Goal: Task Accomplishment & Management: Use online tool/utility

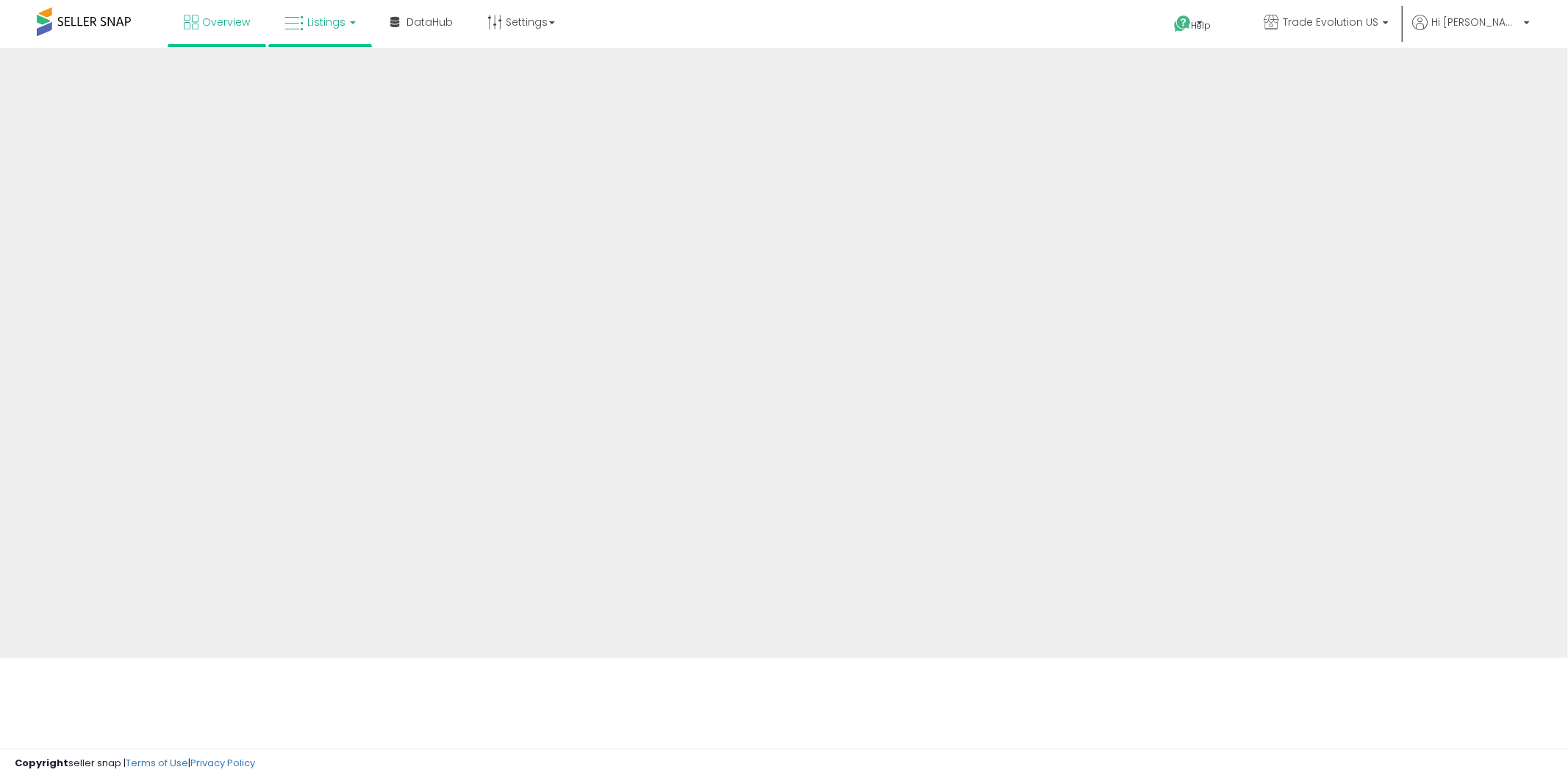
click at [301, 20] on icon at bounding box center [293, 23] width 19 height 19
click at [310, 32] on link "Listings" at bounding box center [320, 21] width 93 height 44
click at [342, 22] on span "Listings" at bounding box center [326, 22] width 38 height 15
click at [353, 26] on link "Listings" at bounding box center [320, 21] width 93 height 44
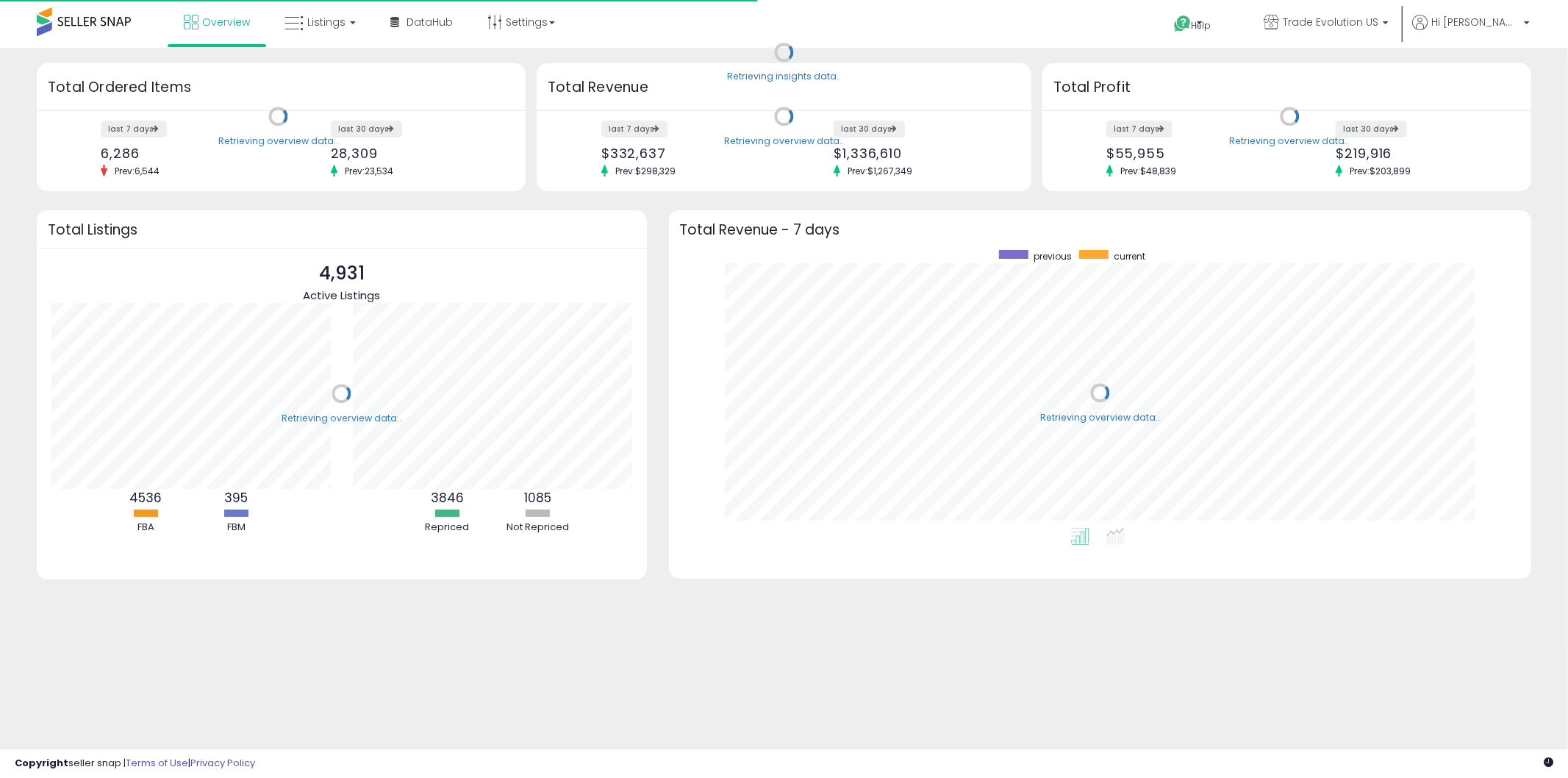
scroll to position [278, 833]
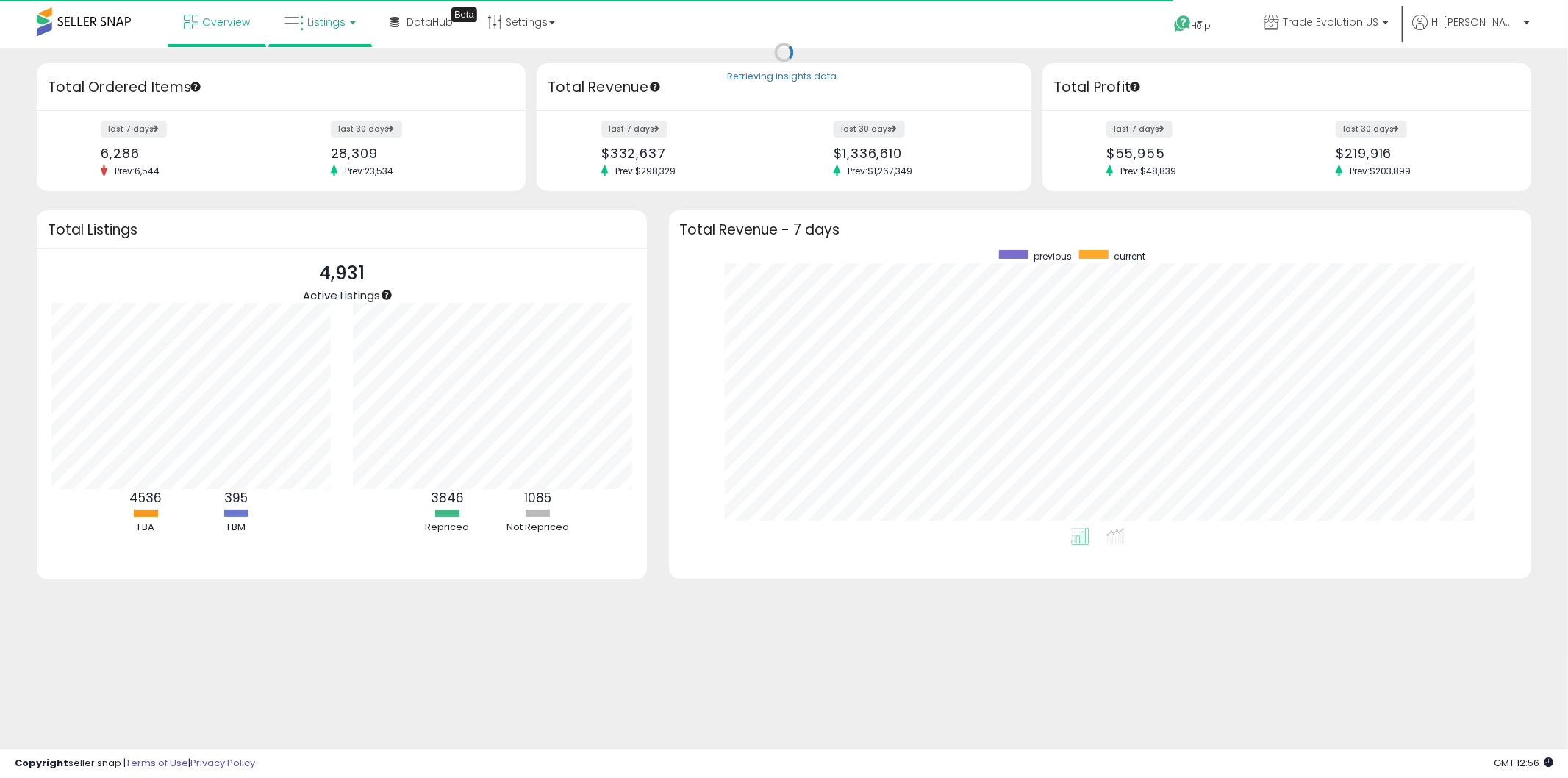
click at [322, 6] on link "Listings" at bounding box center [320, 21] width 93 height 44
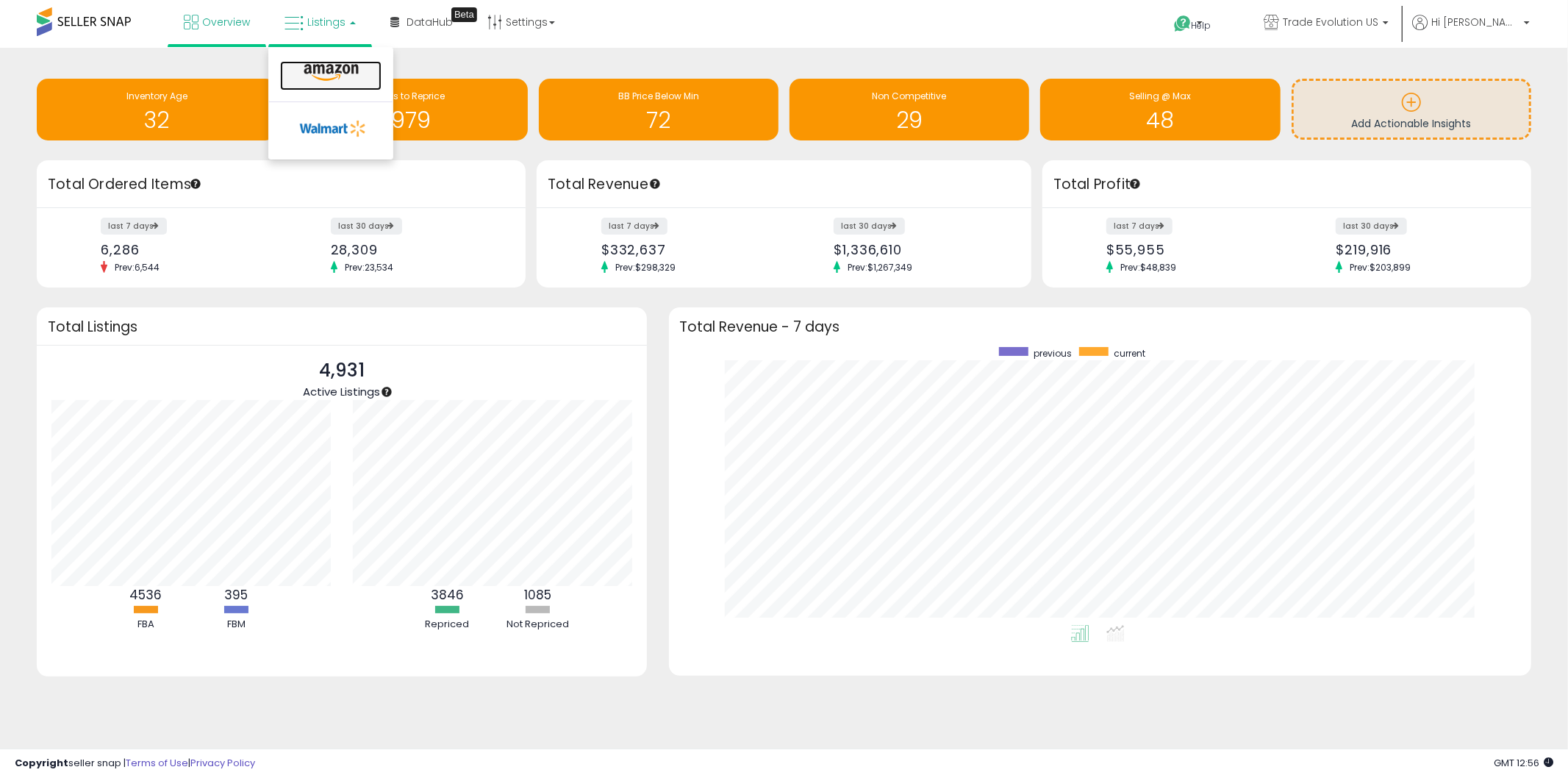
click at [334, 77] on icon at bounding box center [330, 73] width 64 height 19
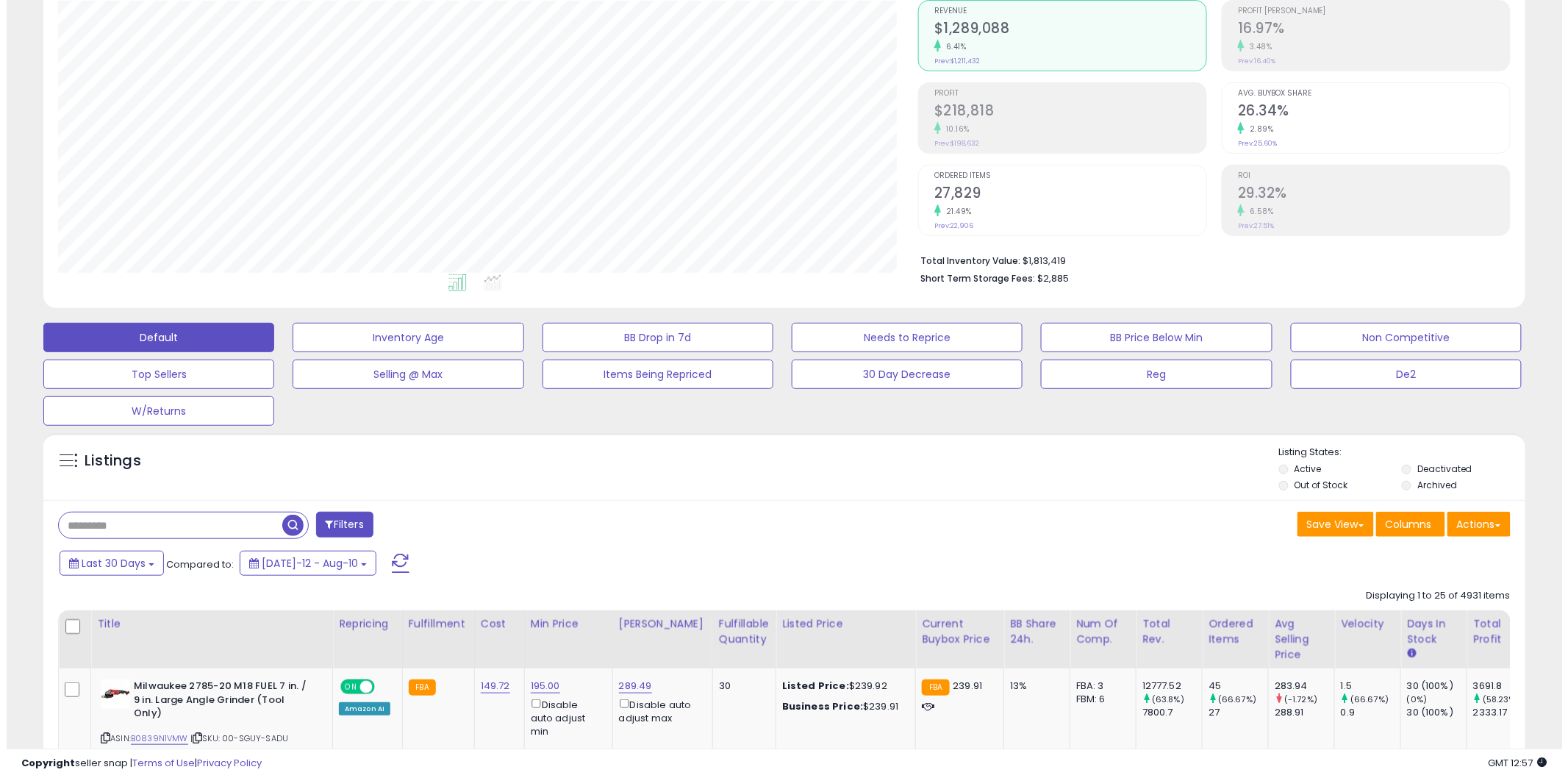
scroll to position [136, 0]
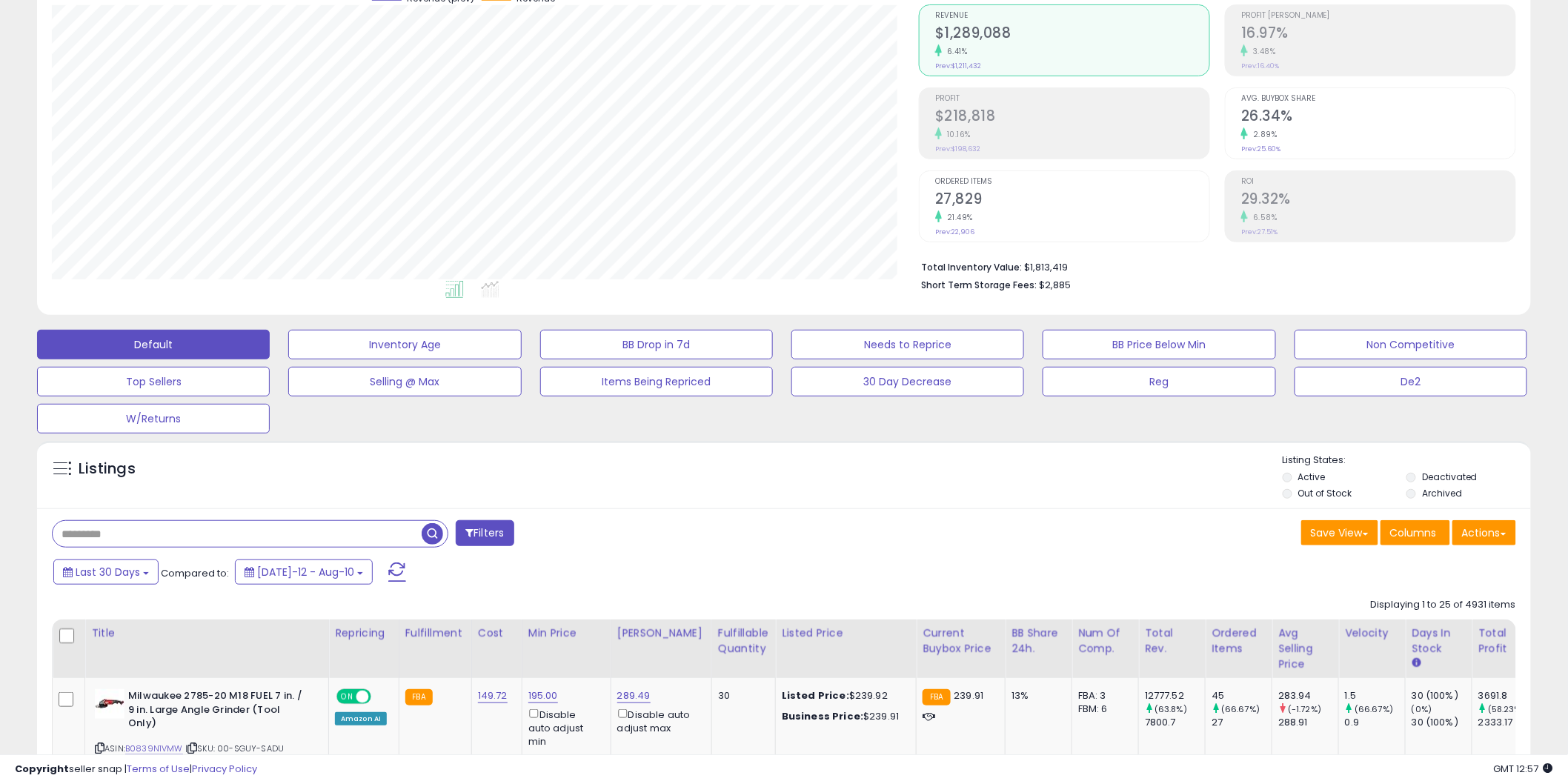
click at [117, 543] on input "text" at bounding box center [236, 533] width 369 height 26
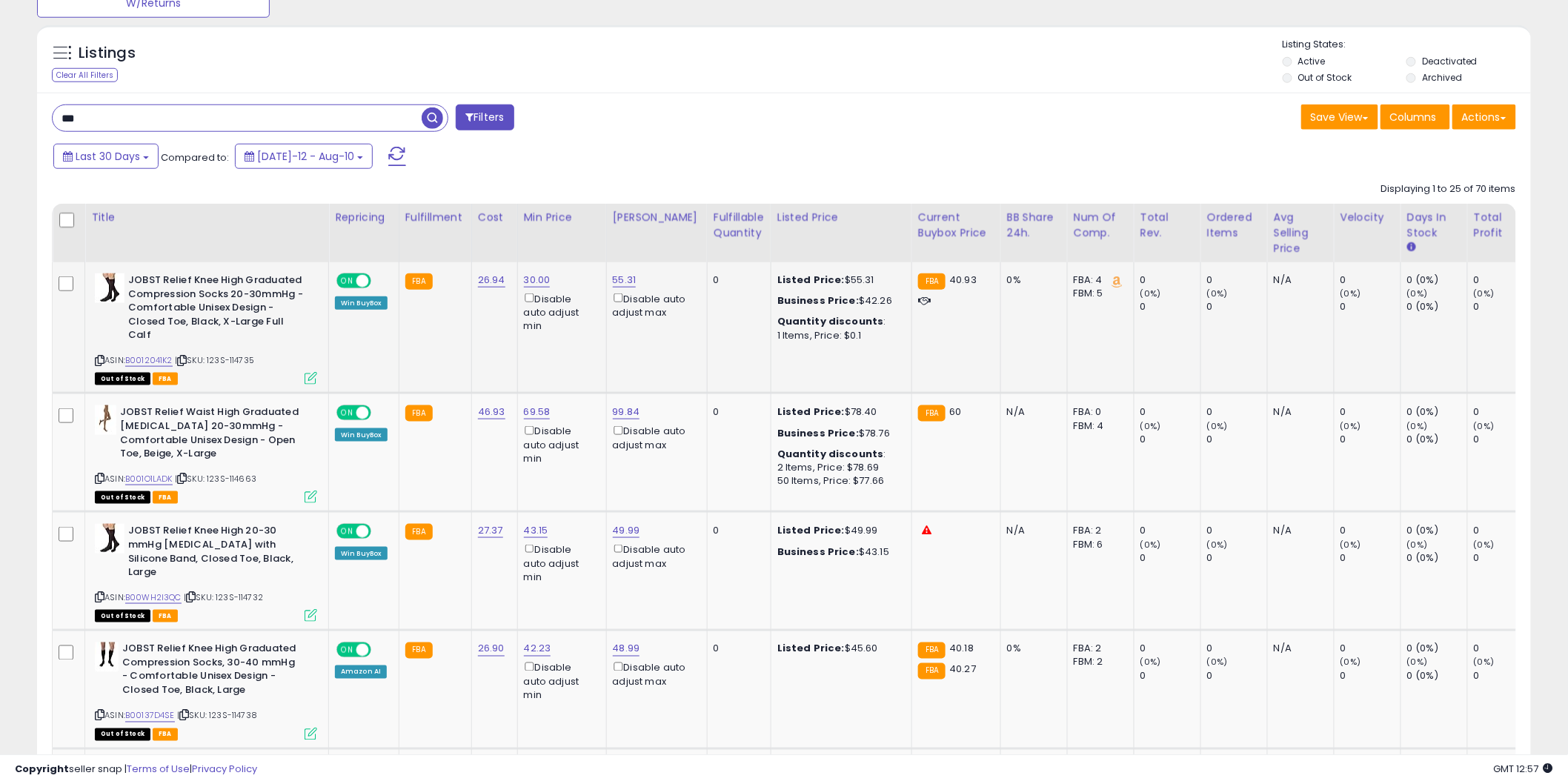
scroll to position [576, 0]
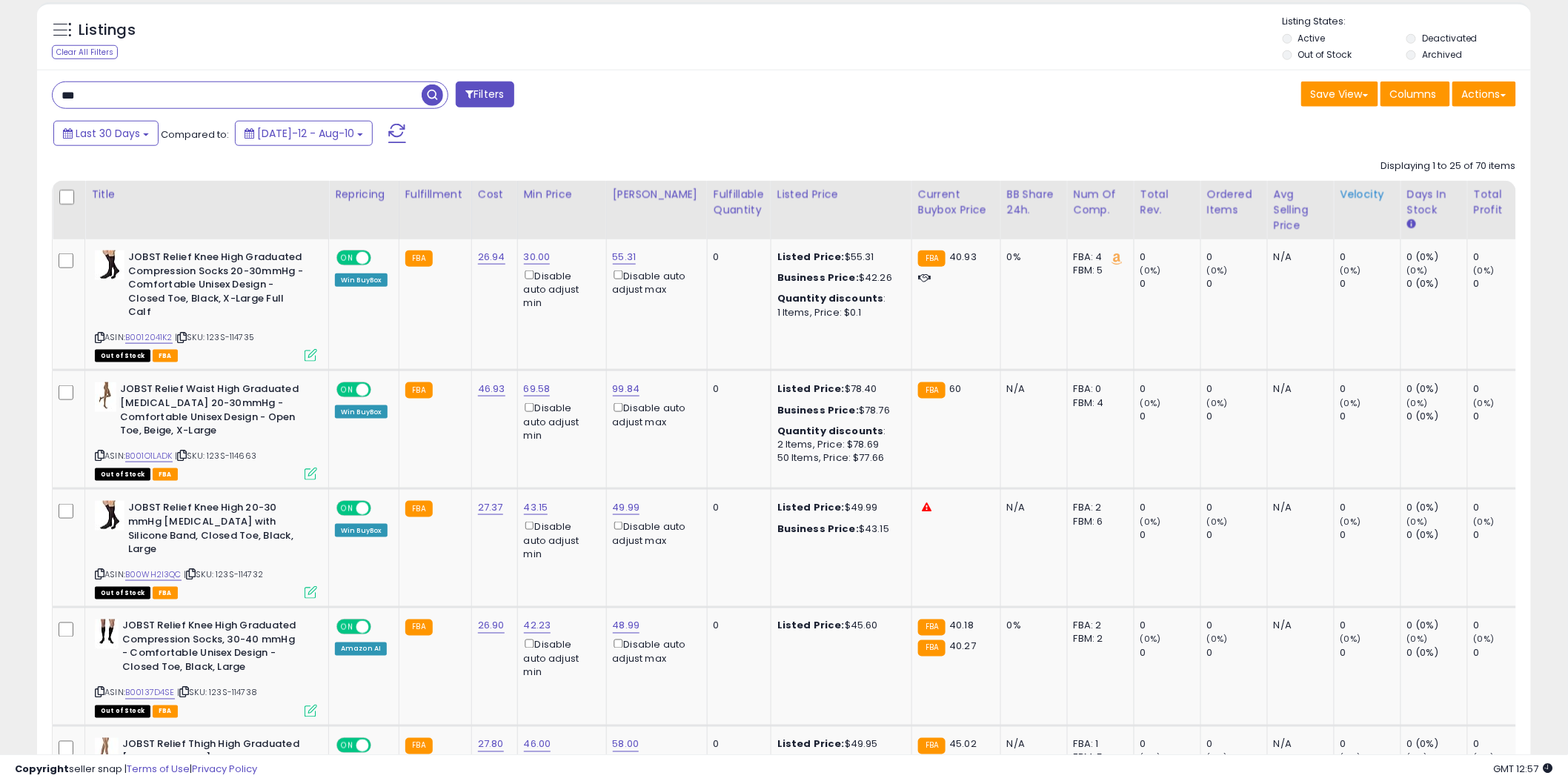
click at [1339, 208] on th "Velocity" at bounding box center [1367, 210] width 67 height 58
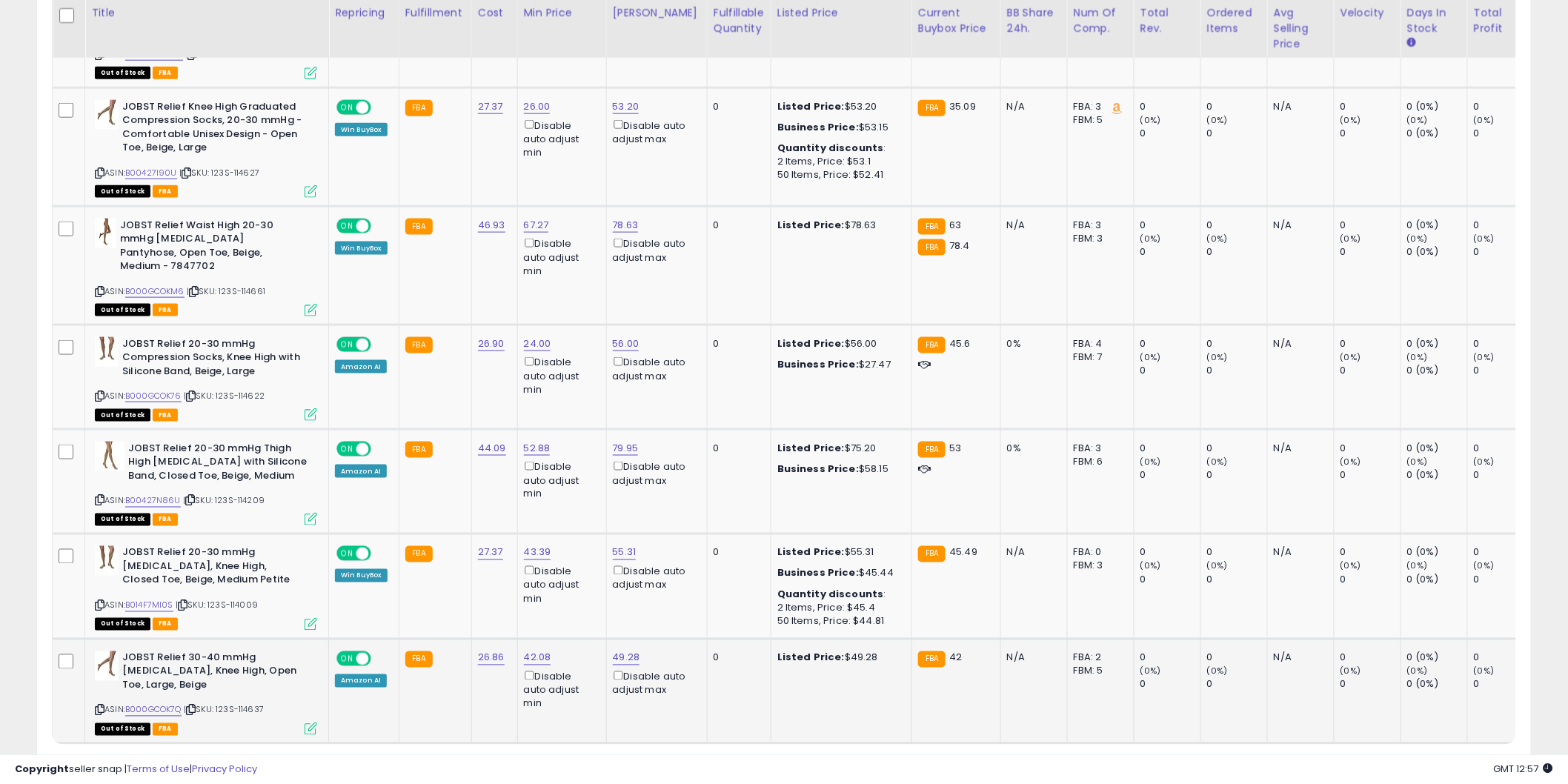
scroll to position [3063, 0]
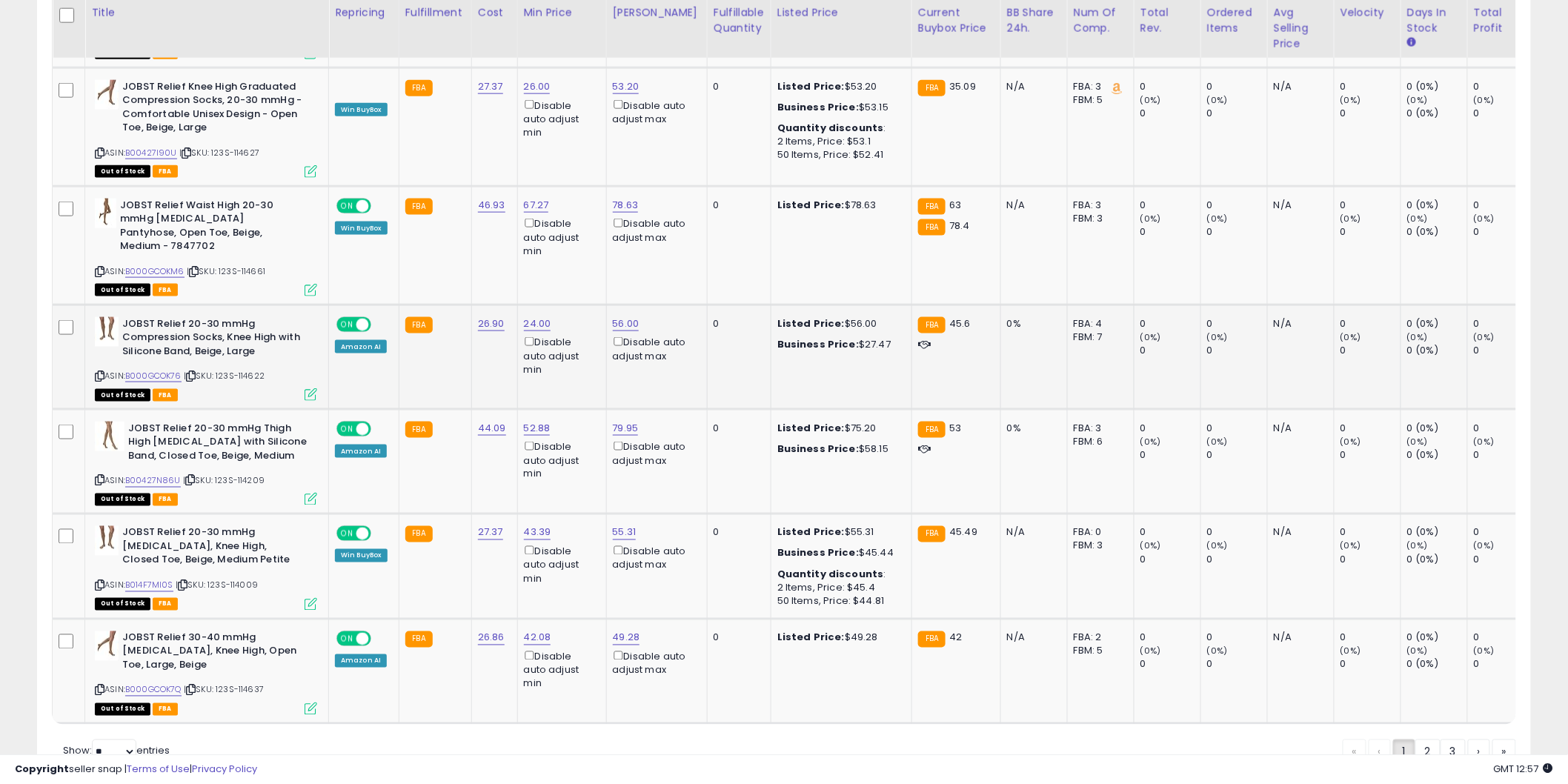
drag, startPoint x: 1566, startPoint y: 665, endPoint x: 1505, endPoint y: 297, distance: 373.0
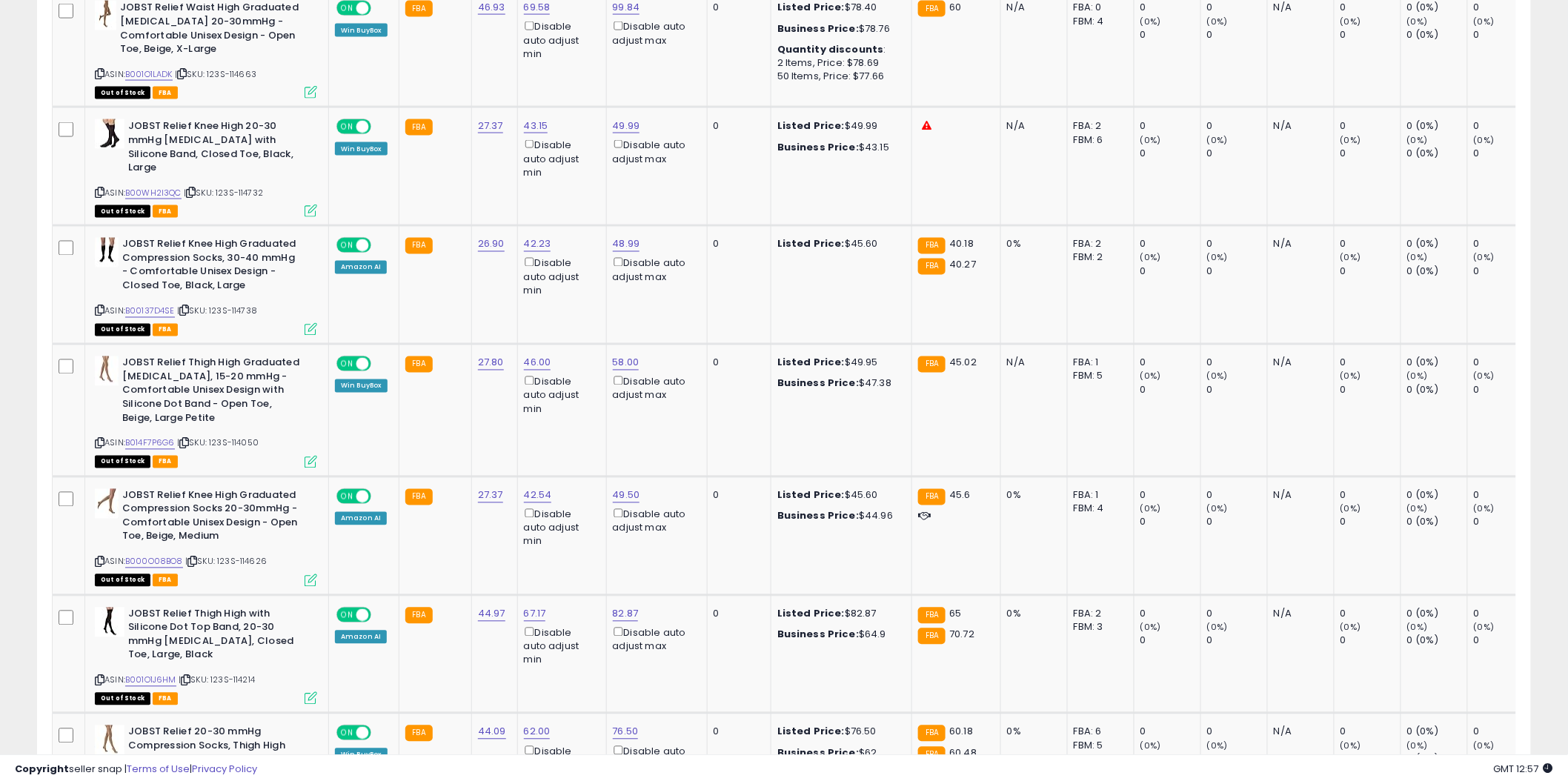
scroll to position [234, 0]
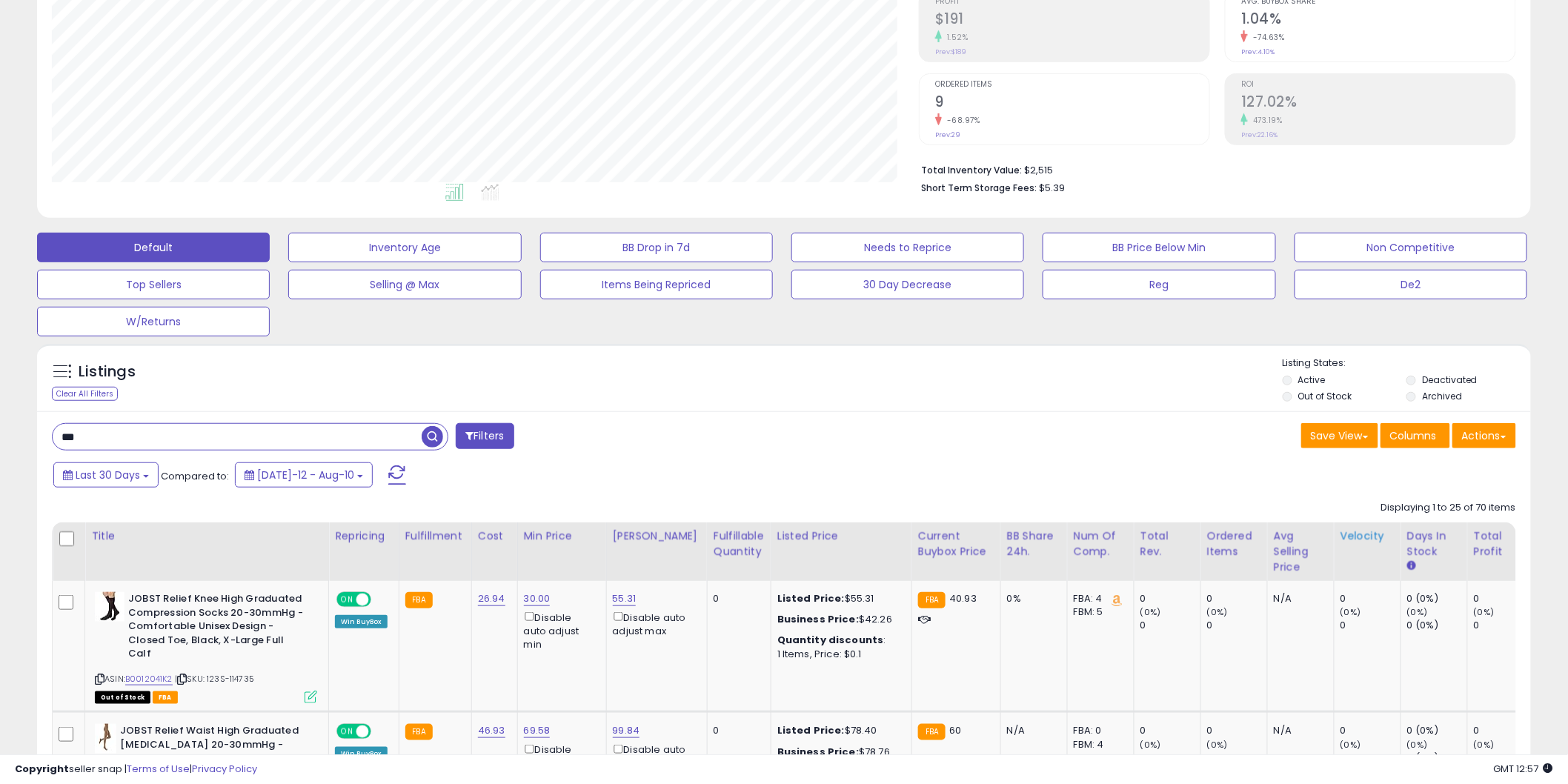
click at [1341, 539] on div "Velocity" at bounding box center [1367, 536] width 54 height 16
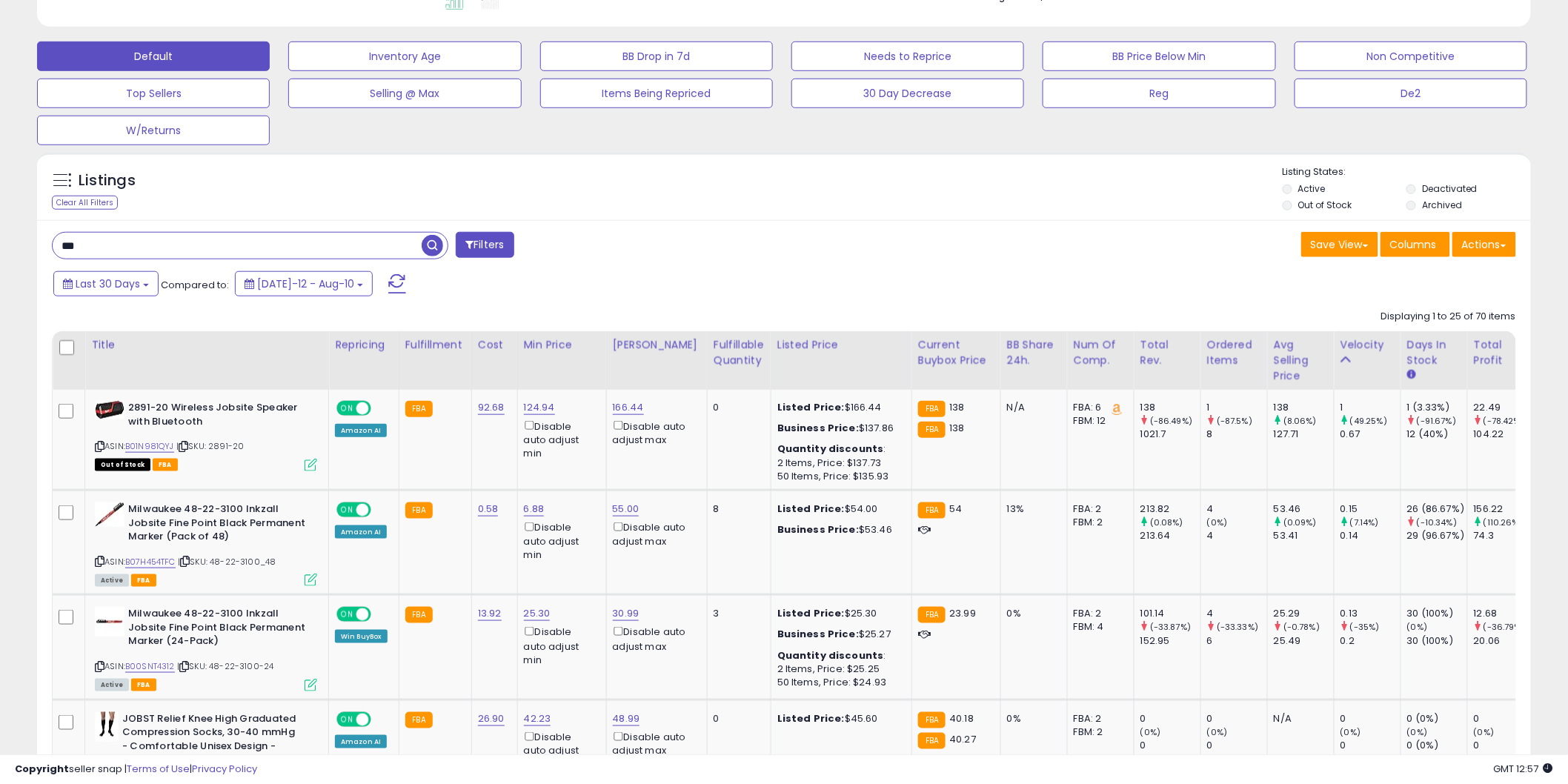
scroll to position [426, 0]
click at [177, 252] on input "***" at bounding box center [236, 245] width 369 height 26
click at [438, 249] on span "button" at bounding box center [432, 245] width 22 height 22
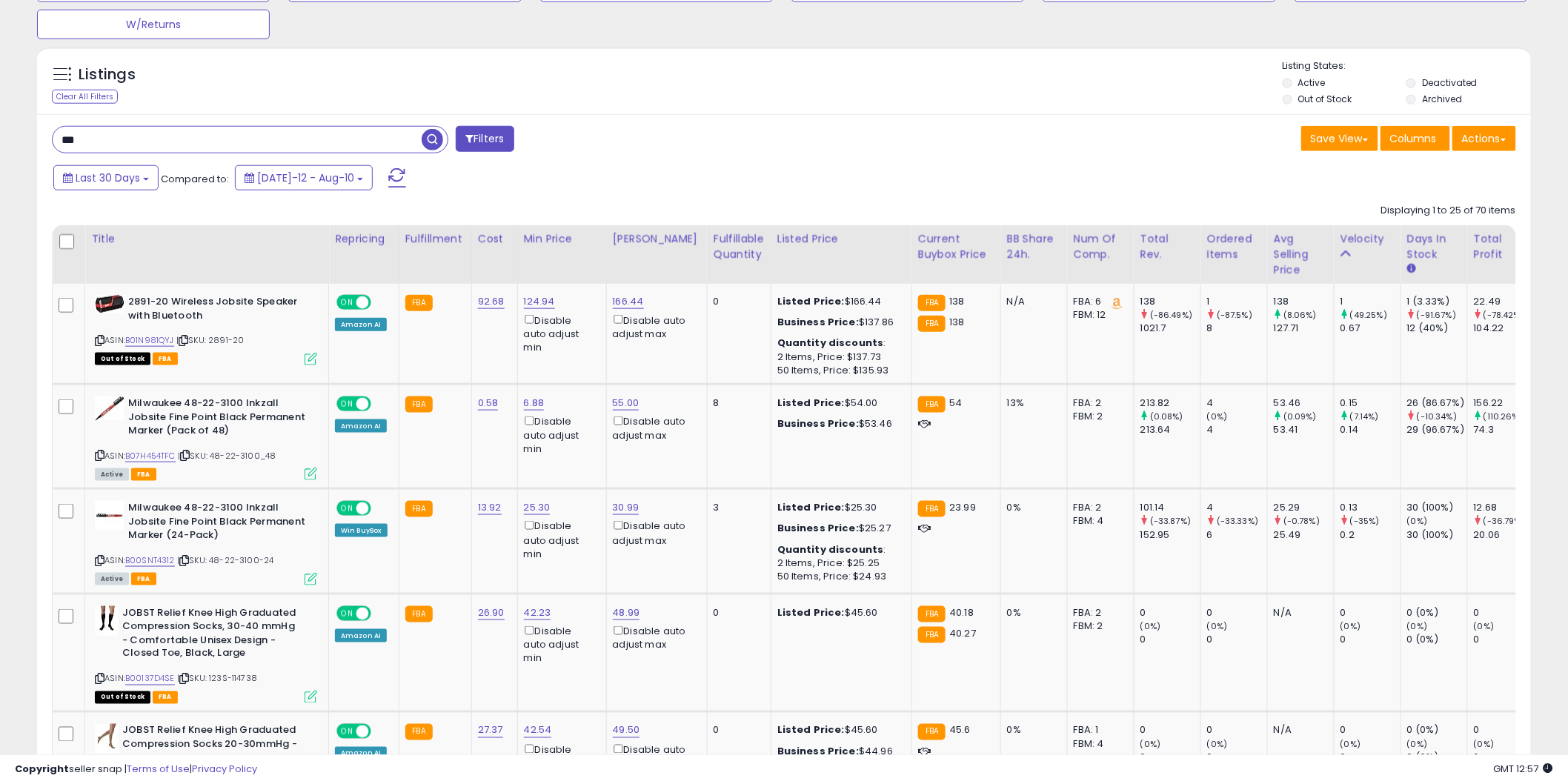
scroll to position [475, 0]
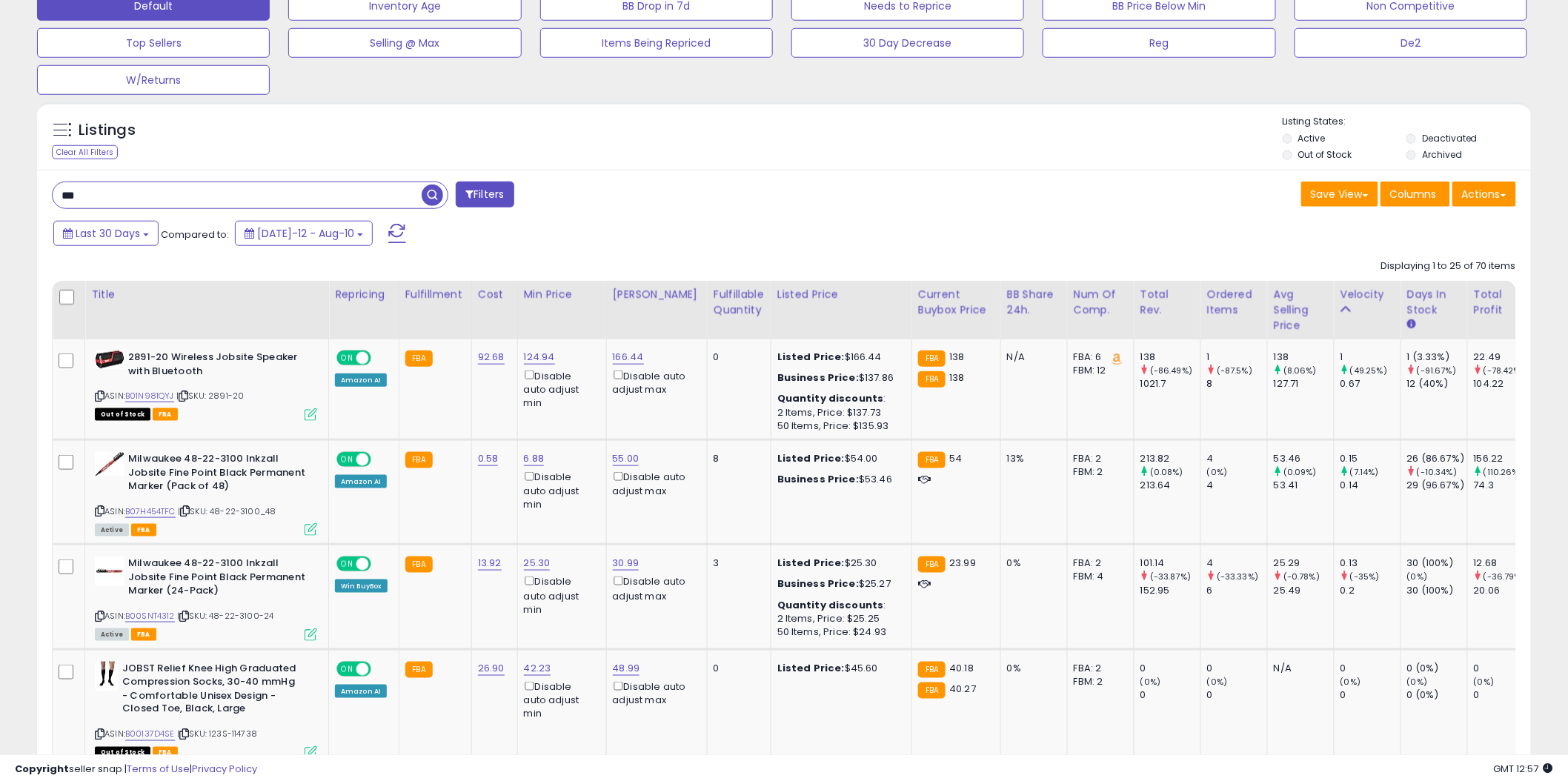
drag, startPoint x: 65, startPoint y: 192, endPoint x: 34, endPoint y: 199, distance: 31.8
type input "*****"
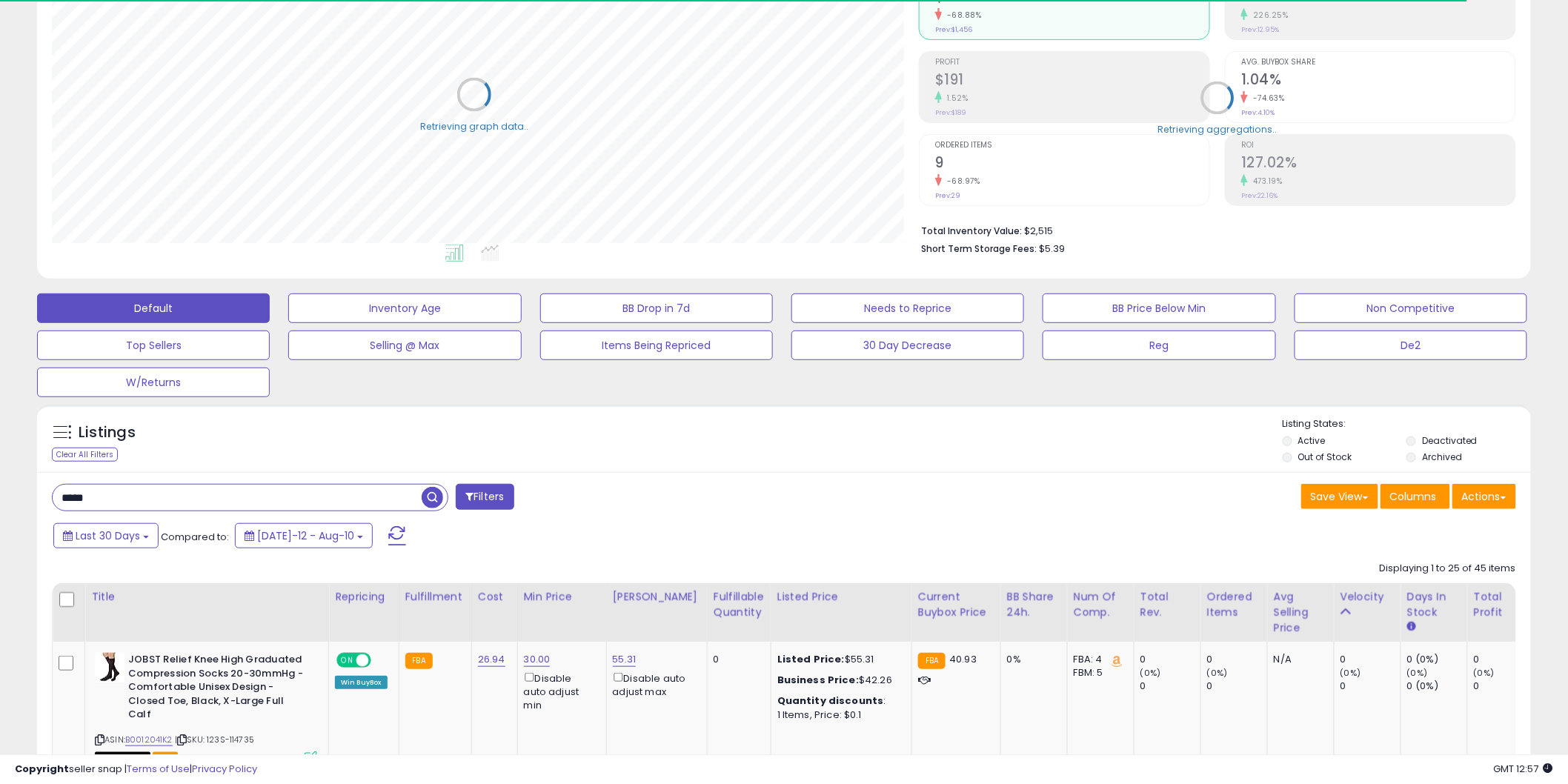
scroll to position [0, 0]
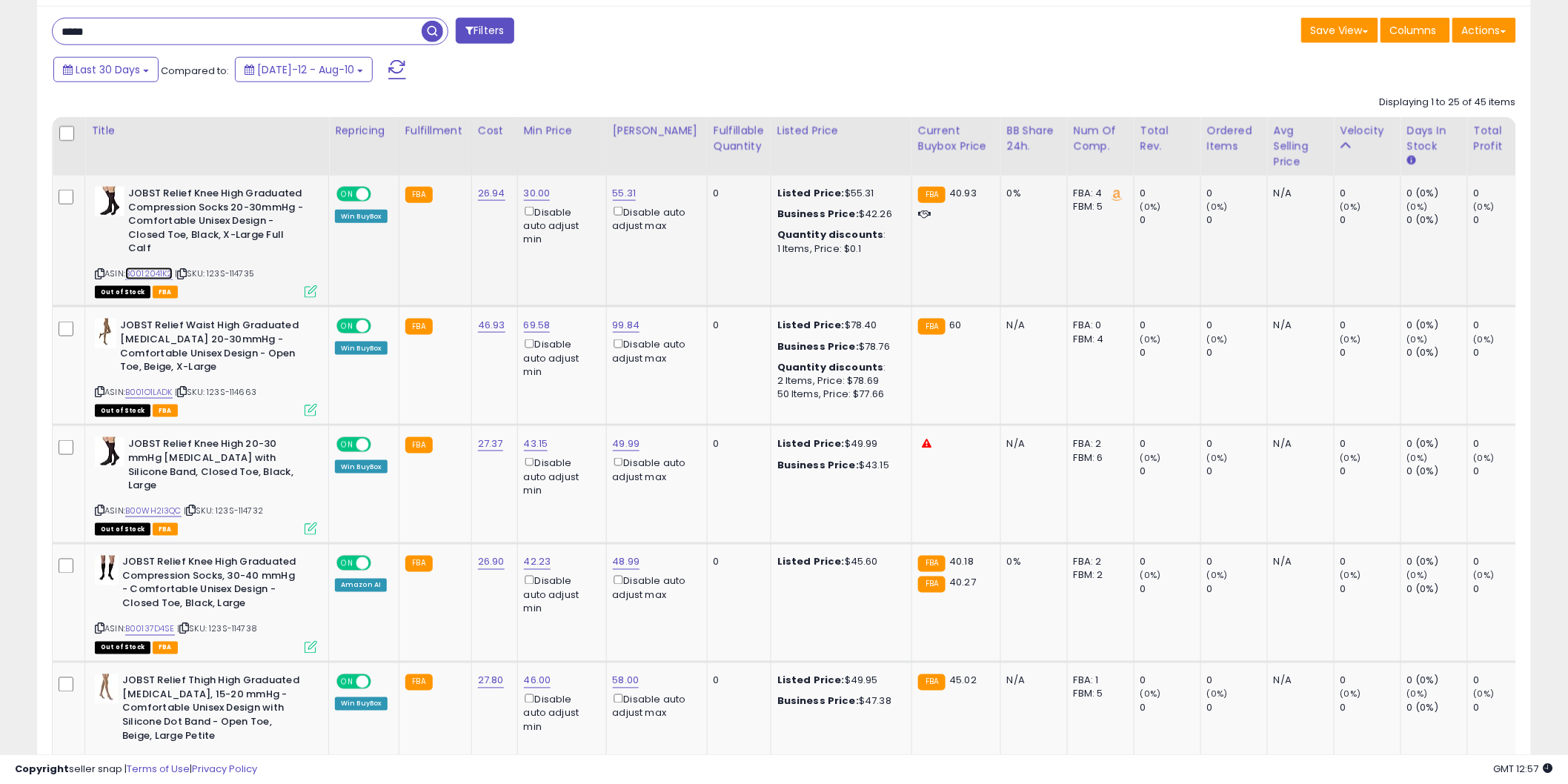
click at [158, 267] on link "B0012041K2" at bounding box center [148, 273] width 47 height 12
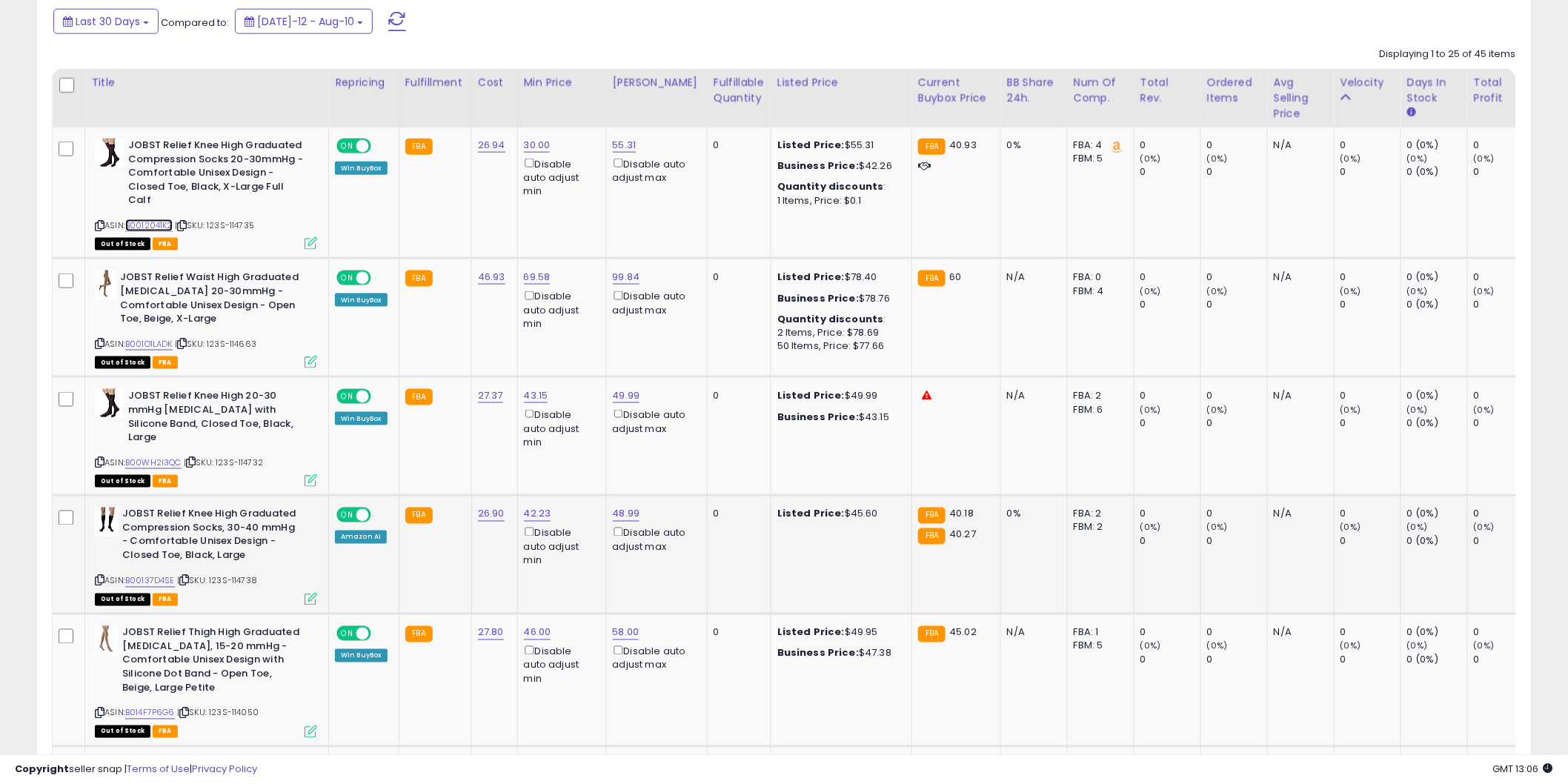
scroll to position [612, 0]
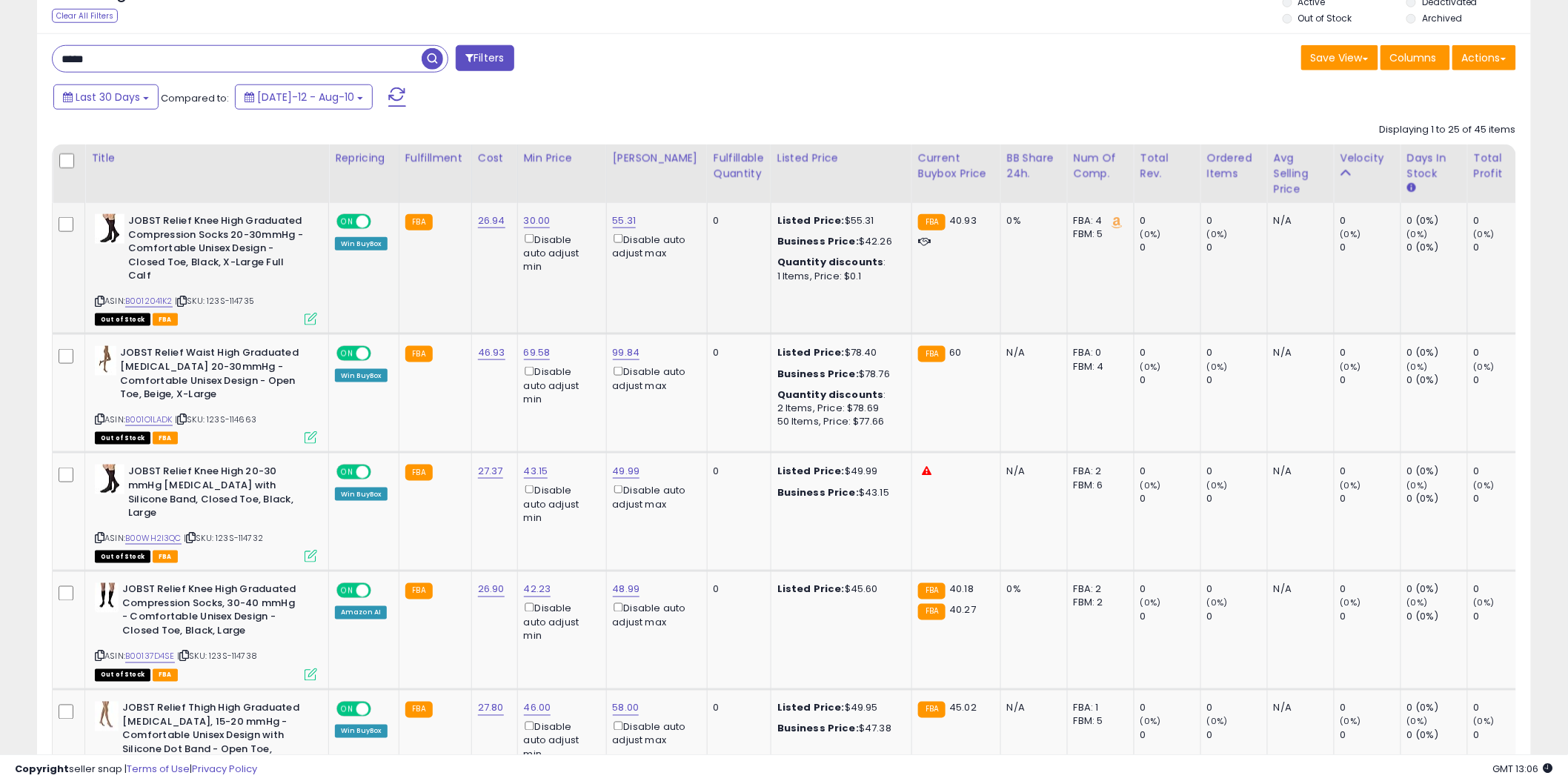
click at [154, 278] on div "ASIN: B0012041K2 | SKU: 123S-114735 Out of Stock FBA" at bounding box center [206, 269] width 222 height 110
click at [163, 295] on link "B0012041K2" at bounding box center [148, 300] width 47 height 12
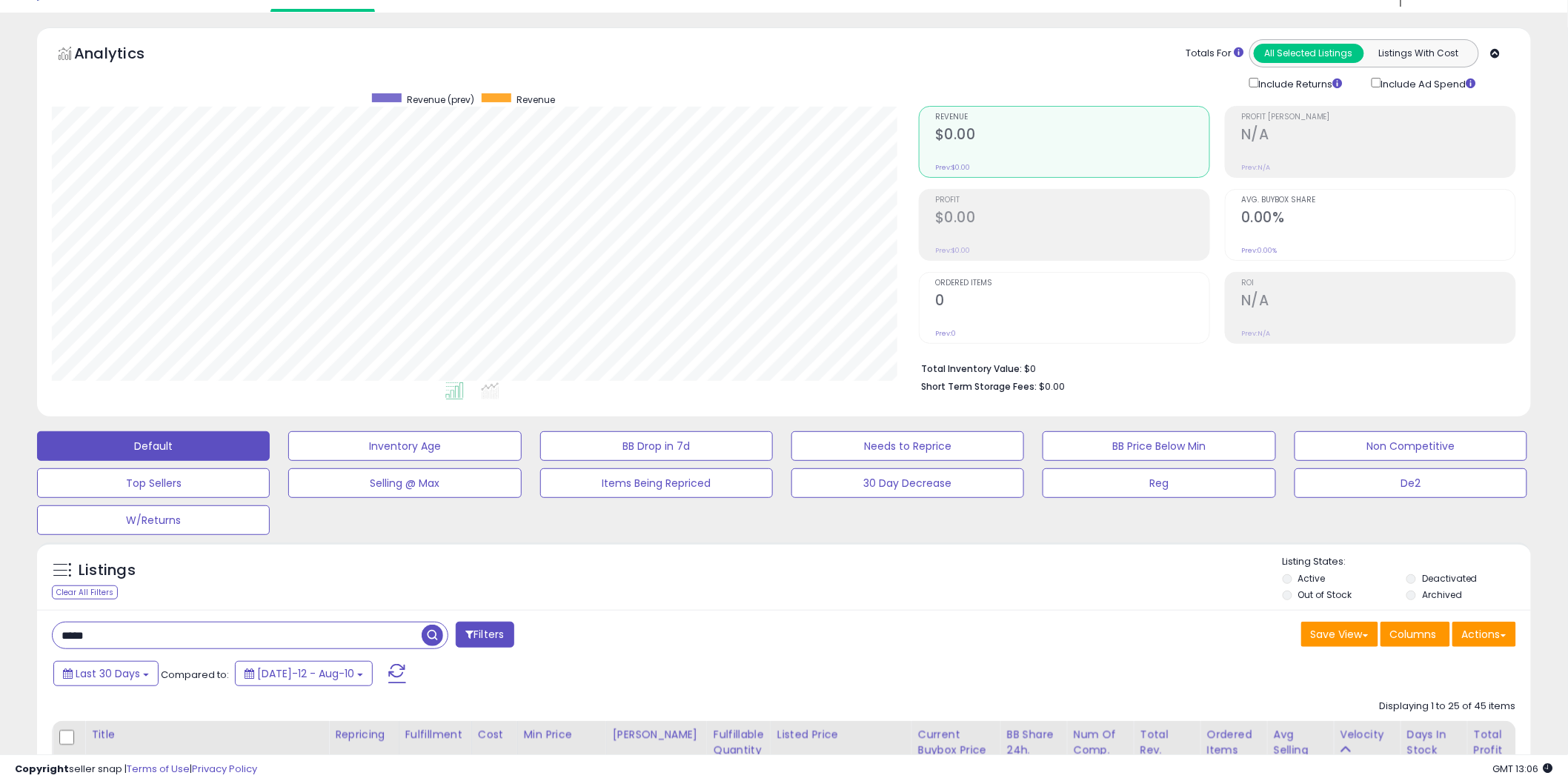
scroll to position [9, 0]
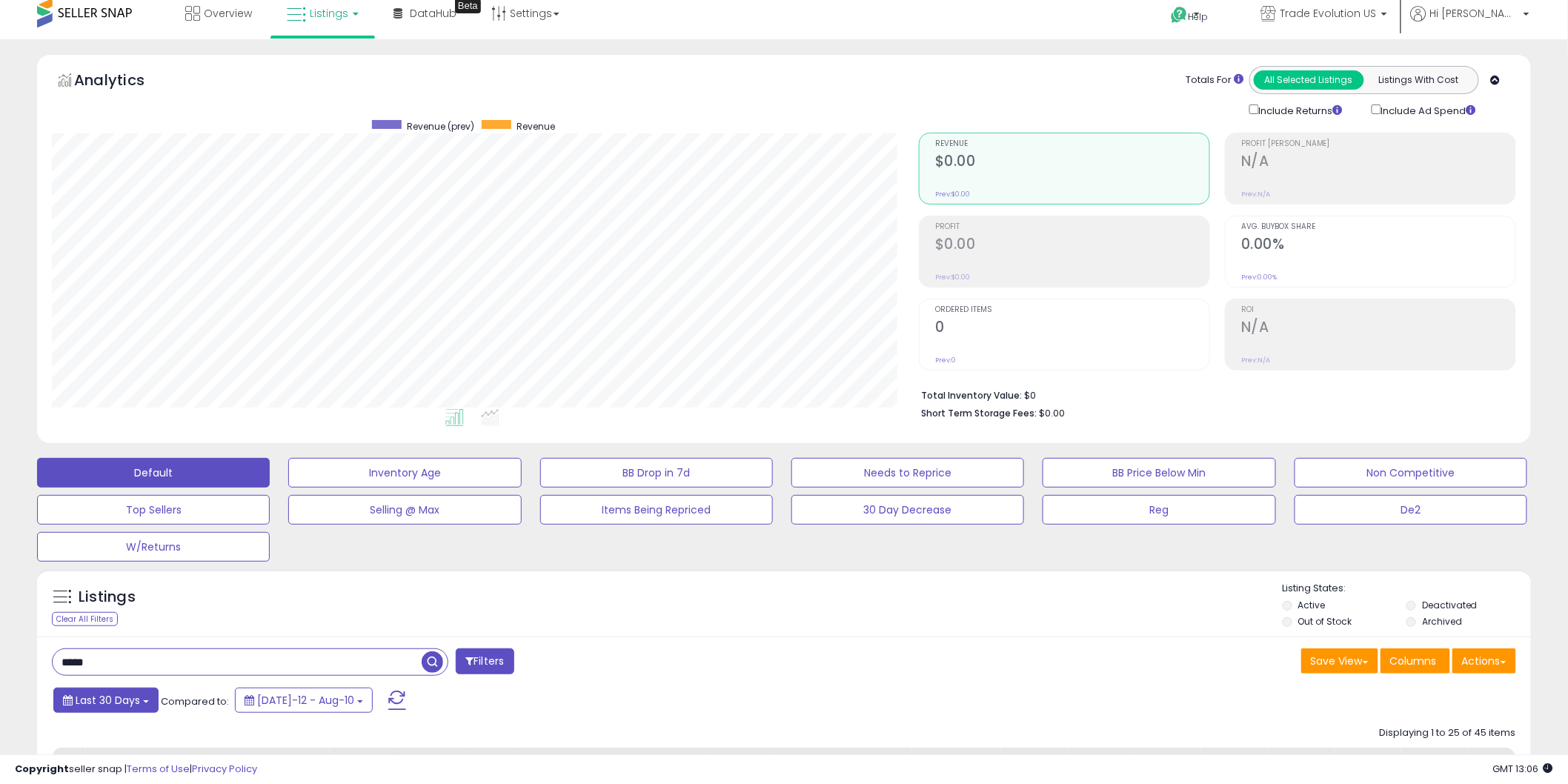
click at [135, 707] on span "Last 30 Days" at bounding box center [107, 700] width 64 height 15
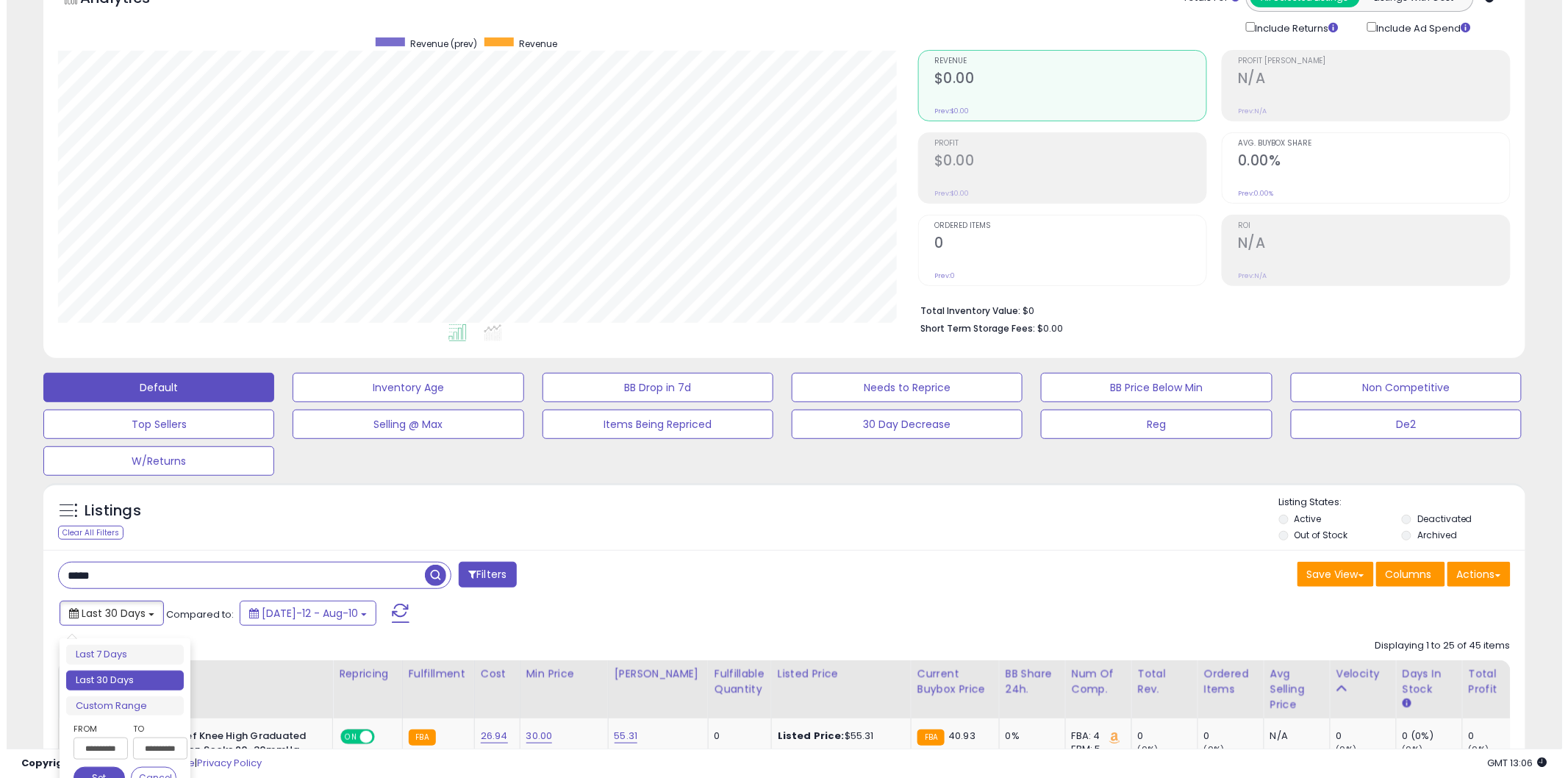
scroll to position [144, 0]
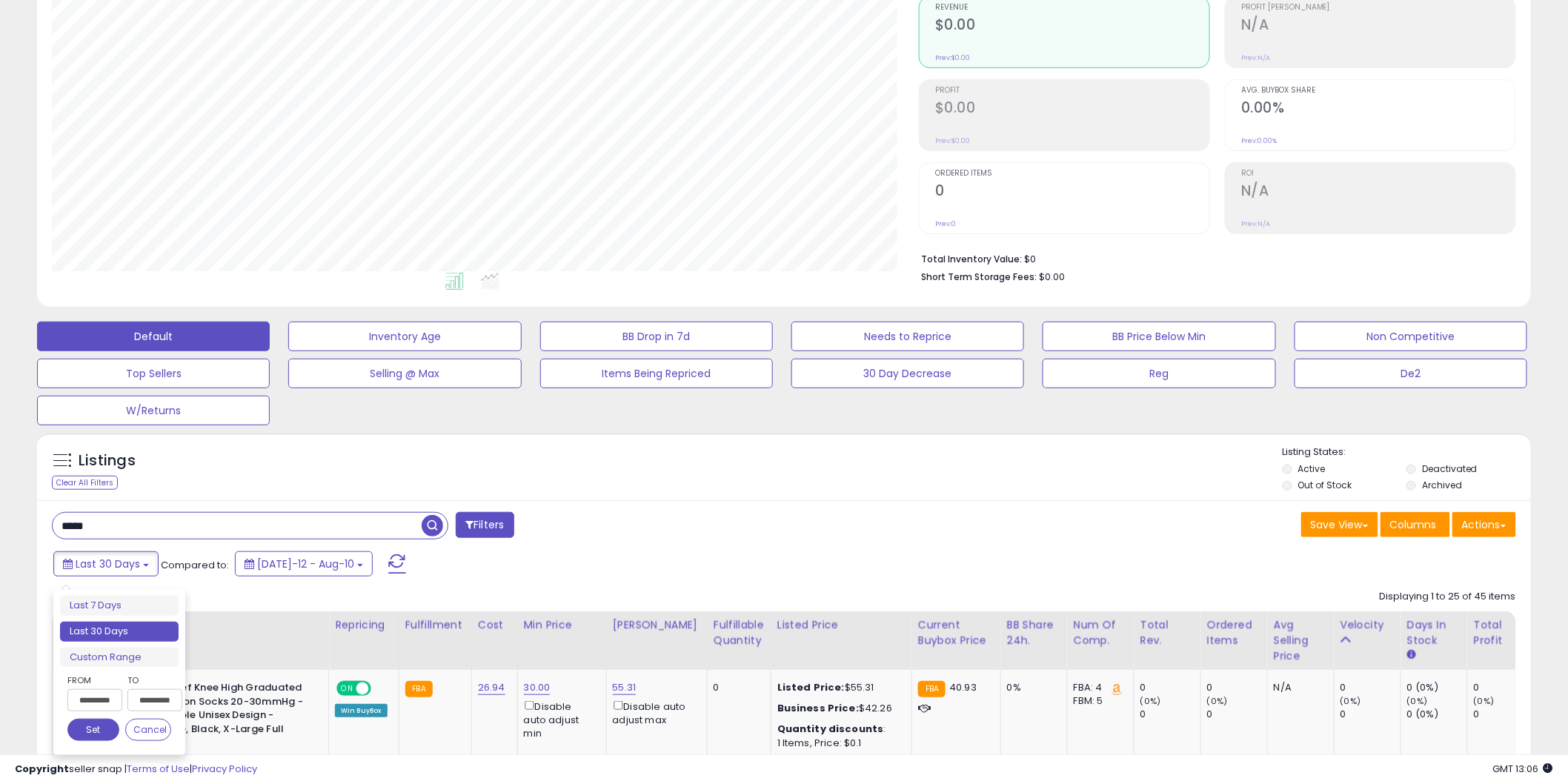
click at [106, 669] on div "**********" at bounding box center [119, 672] width 118 height 152
click at [97, 662] on li "Custom Range" at bounding box center [119, 657] width 118 height 20
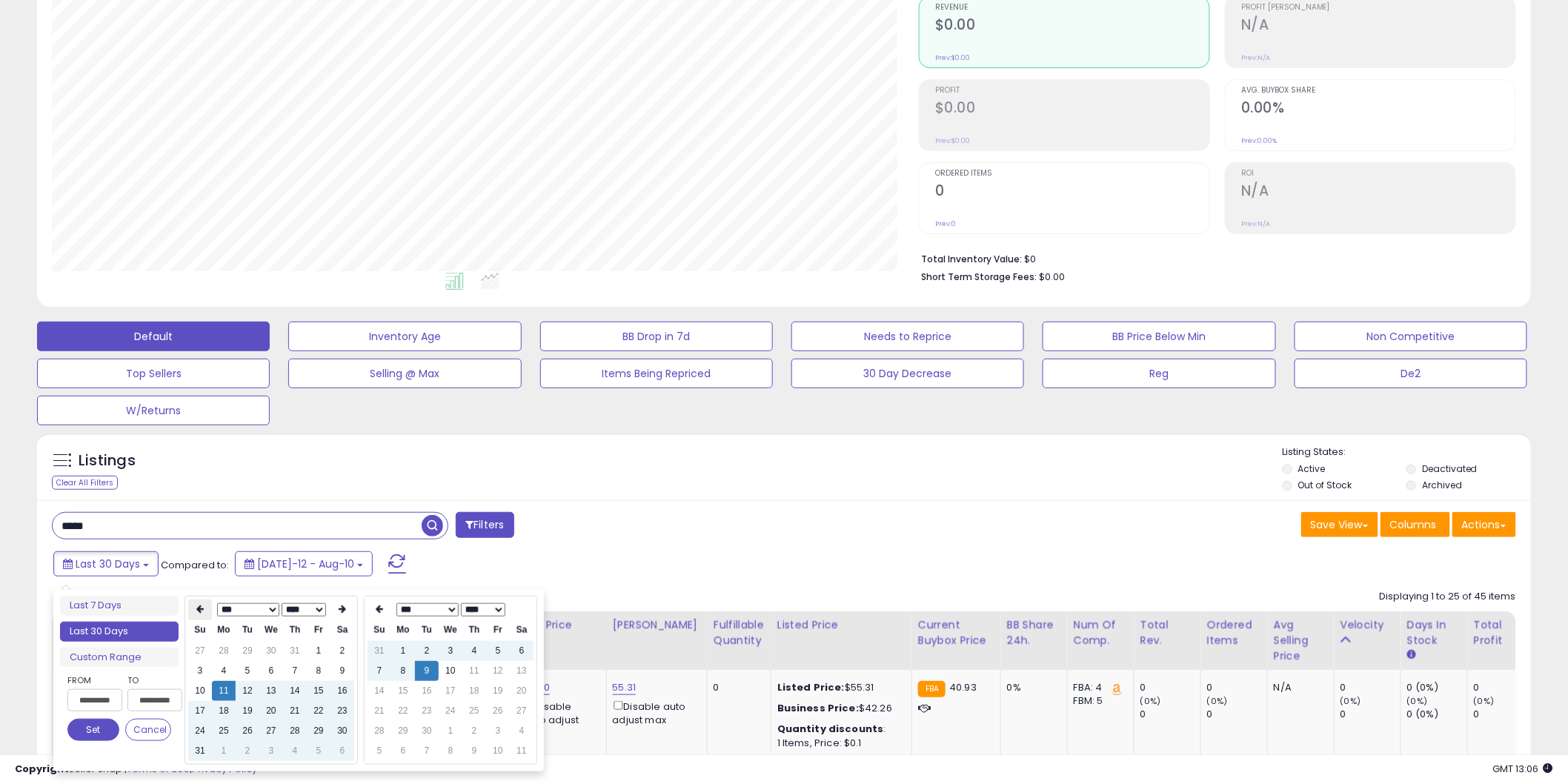
click at [203, 608] on icon at bounding box center [200, 609] width 7 height 9
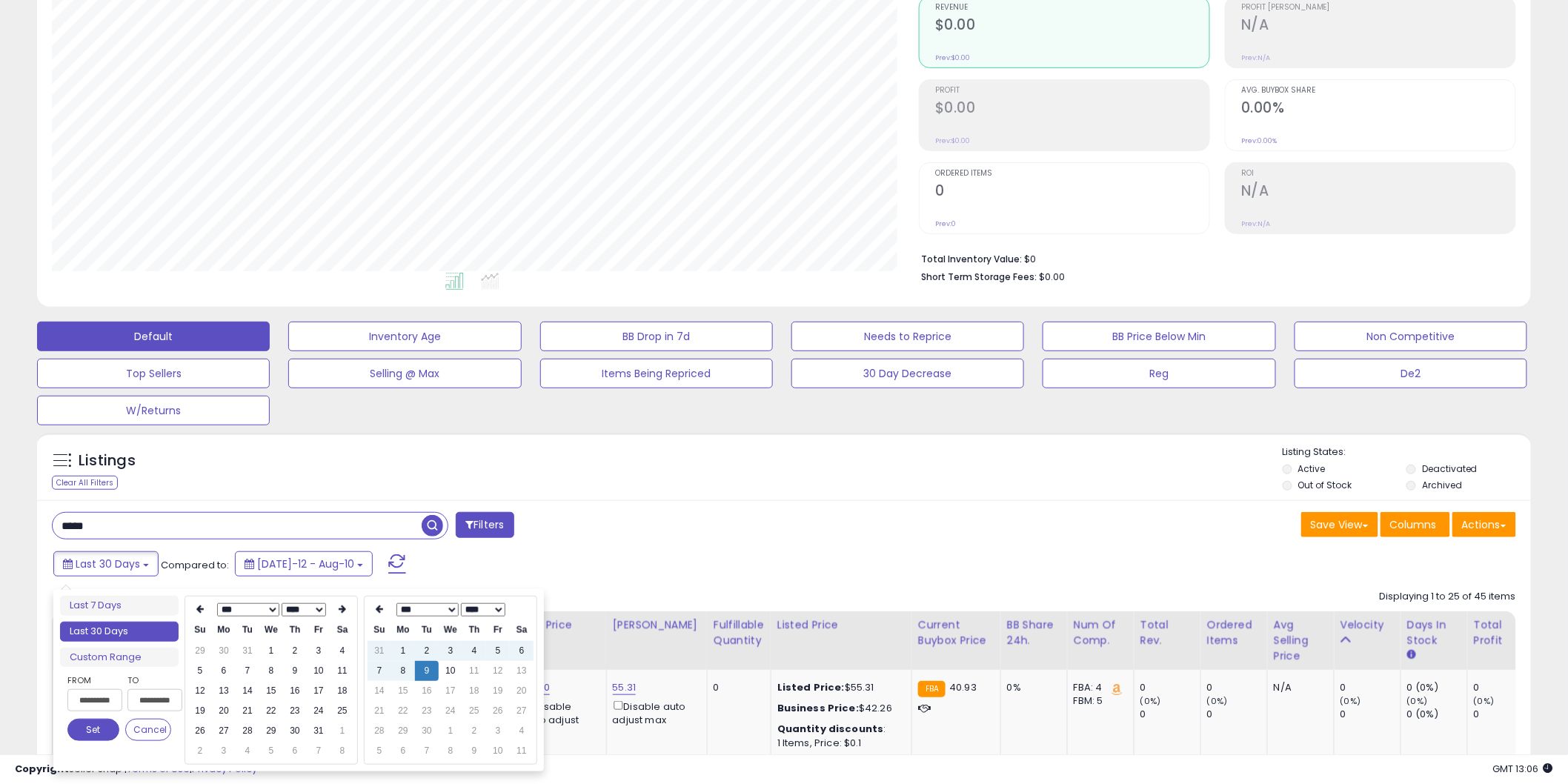
click at [203, 608] on icon at bounding box center [200, 609] width 7 height 9
click at [334, 618] on th at bounding box center [342, 609] width 23 height 21
click at [267, 651] on td "1" at bounding box center [271, 651] width 23 height 20
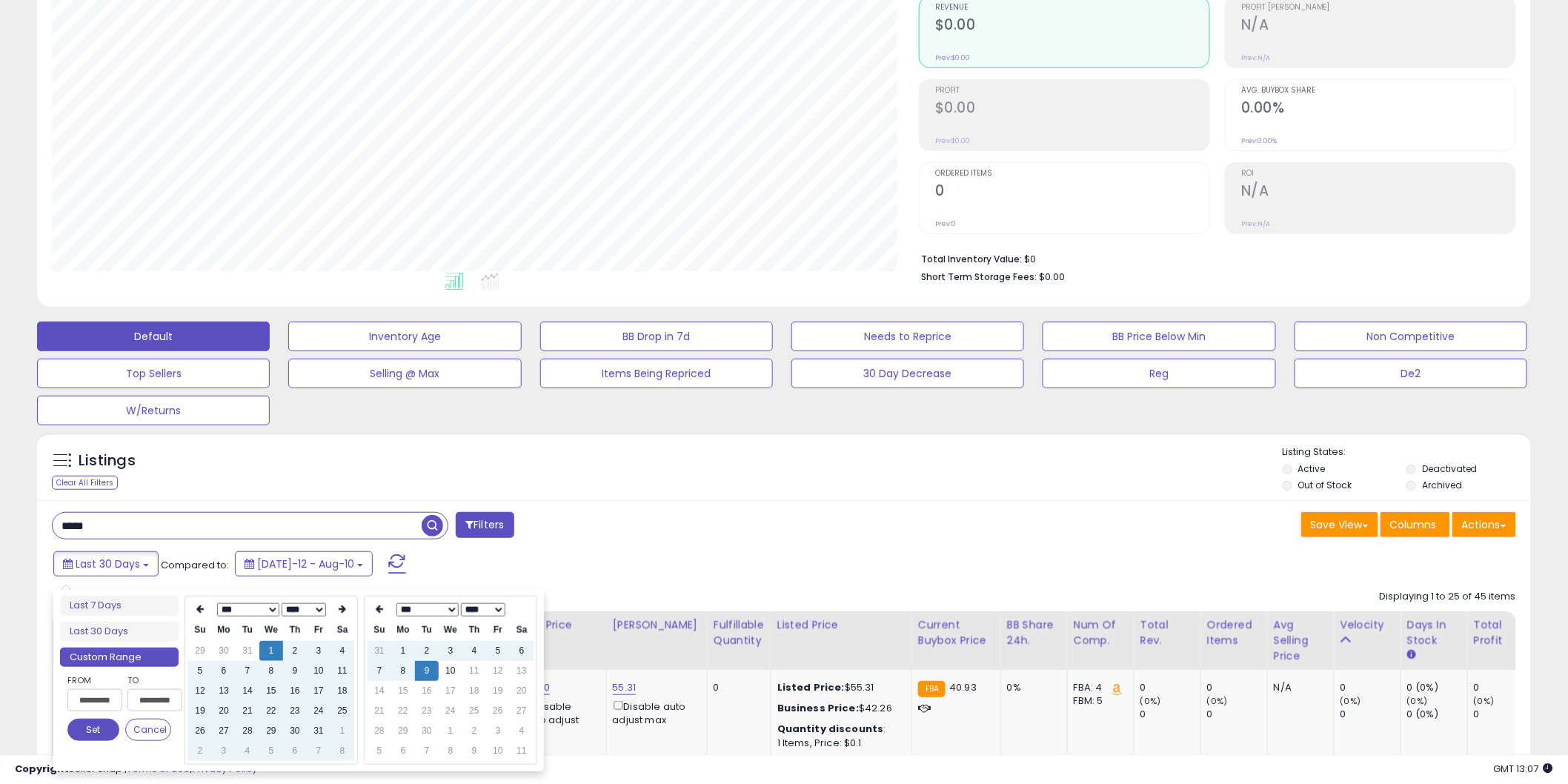
type input "**********"
click at [97, 727] on button "Set" at bounding box center [93, 729] width 52 height 22
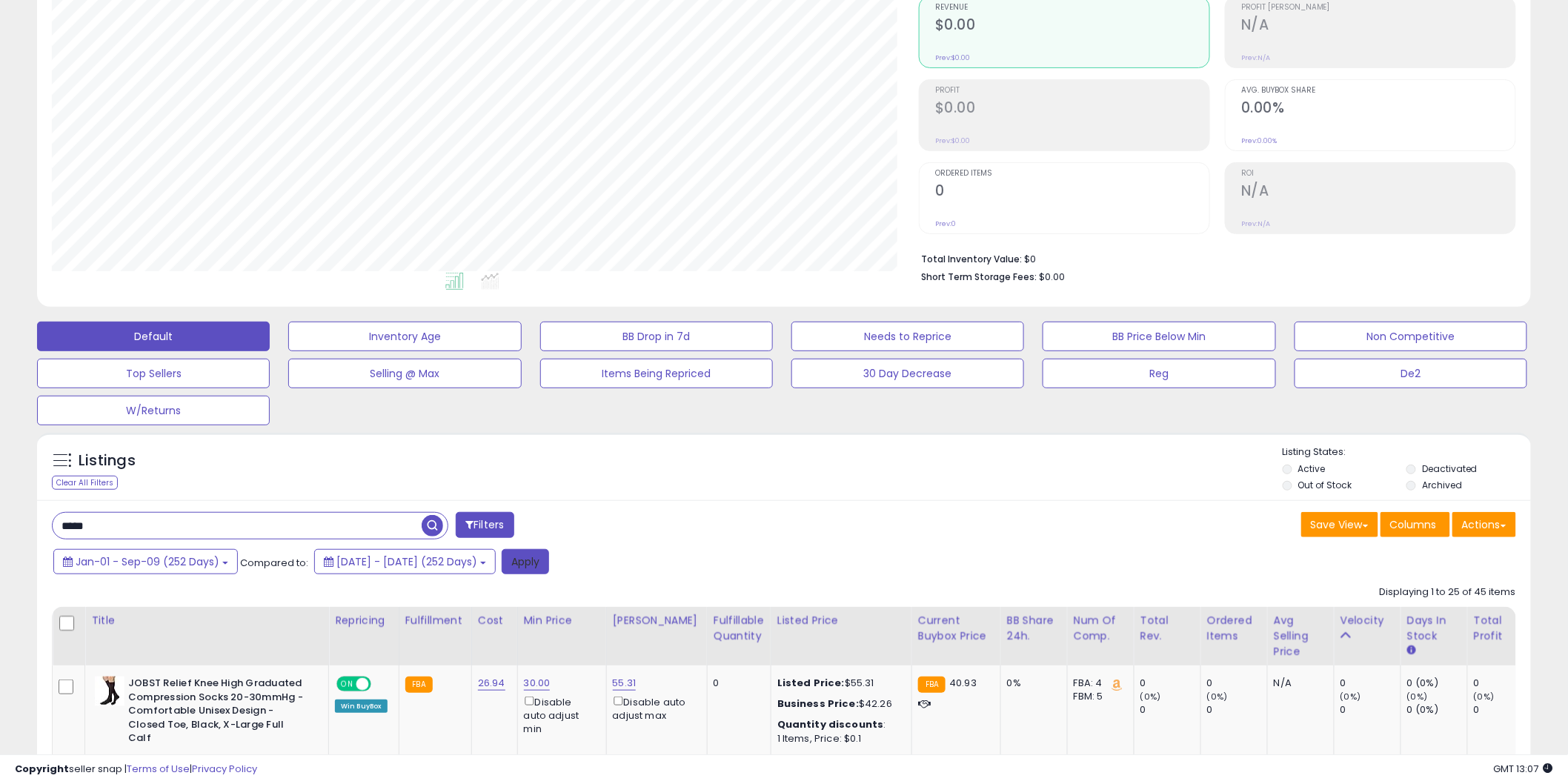
click at [550, 561] on button "Apply" at bounding box center [525, 562] width 47 height 25
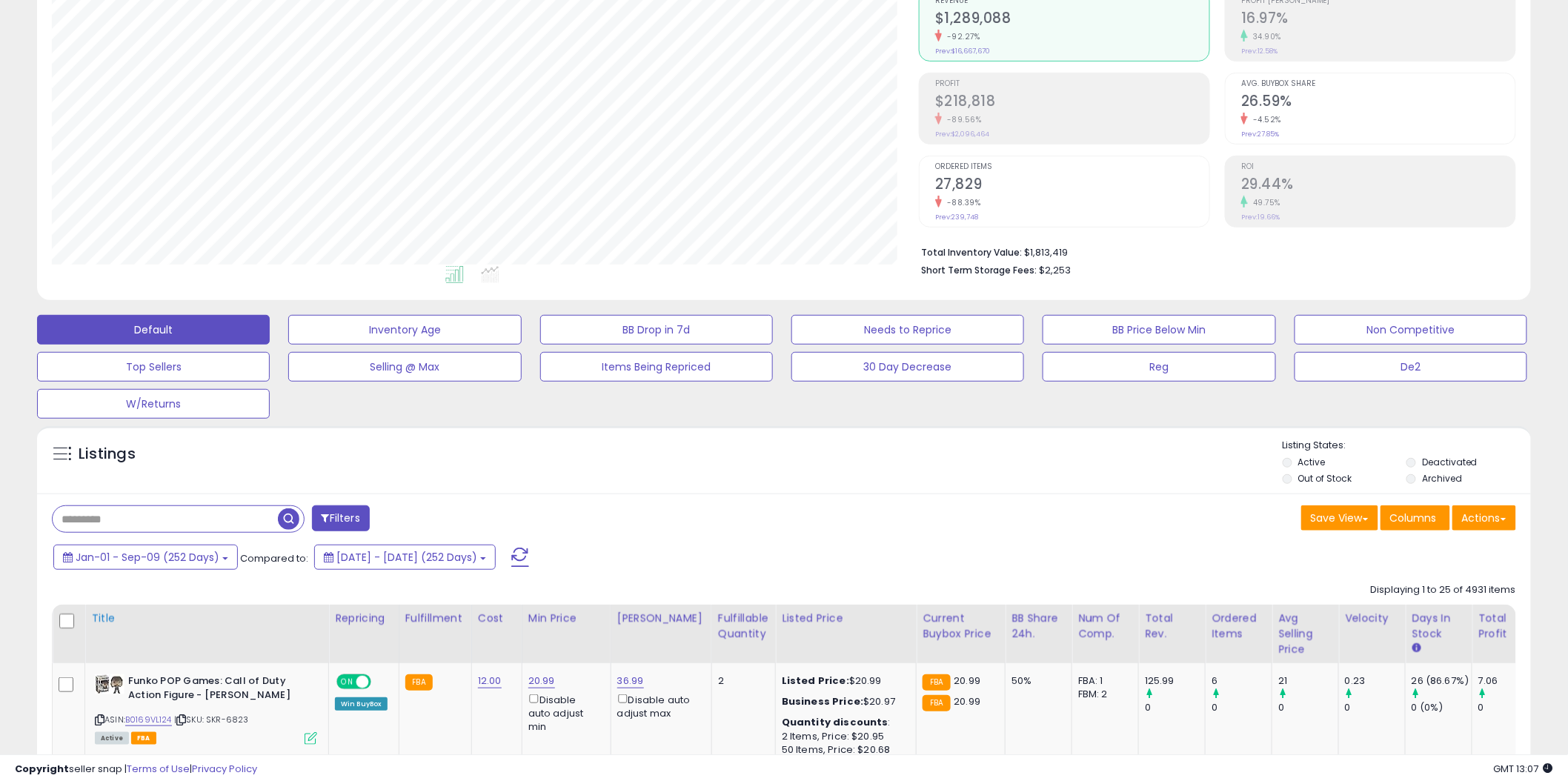
scroll to position [246, 0]
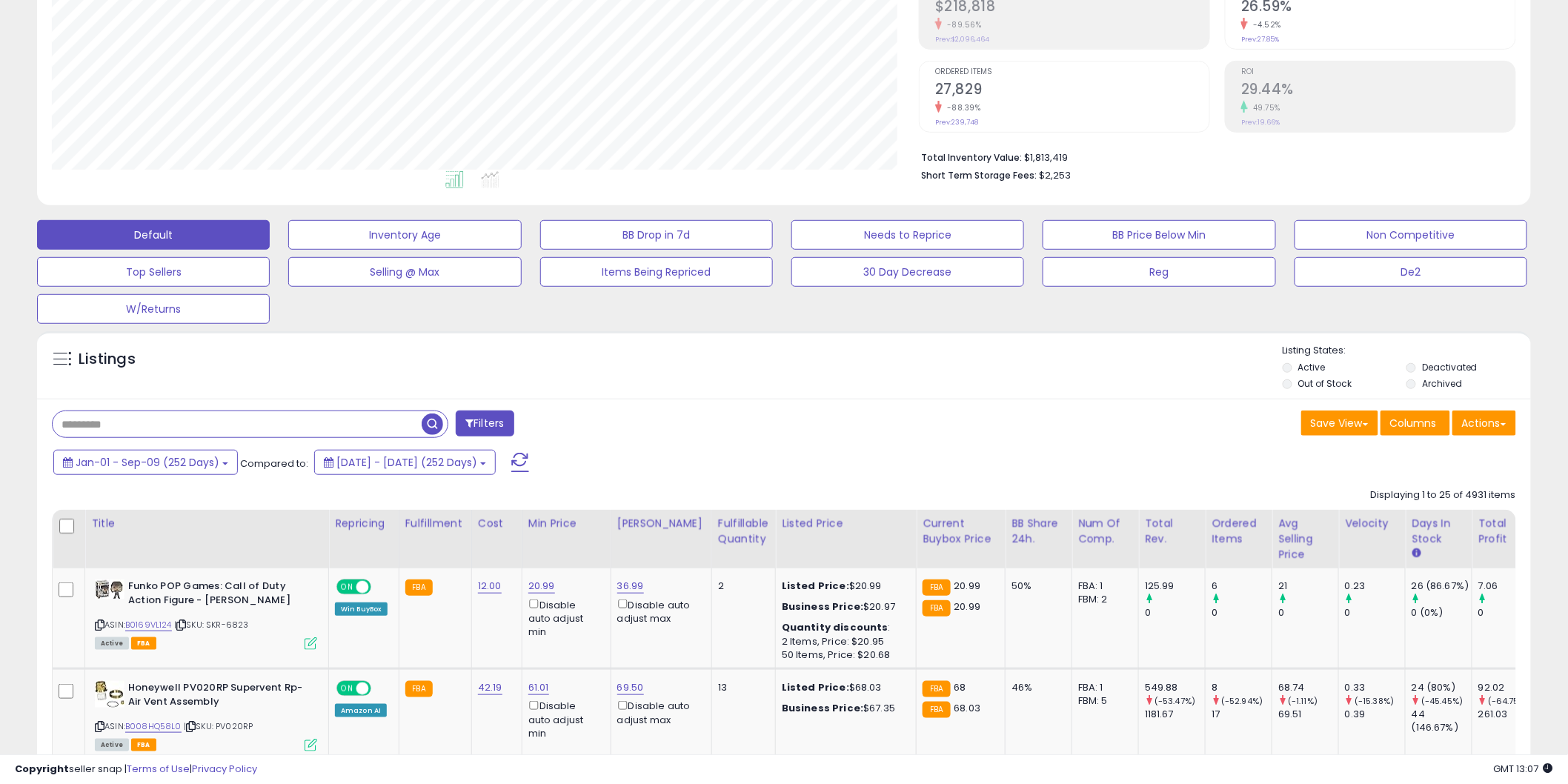
click at [95, 429] on input "text" at bounding box center [236, 424] width 369 height 26
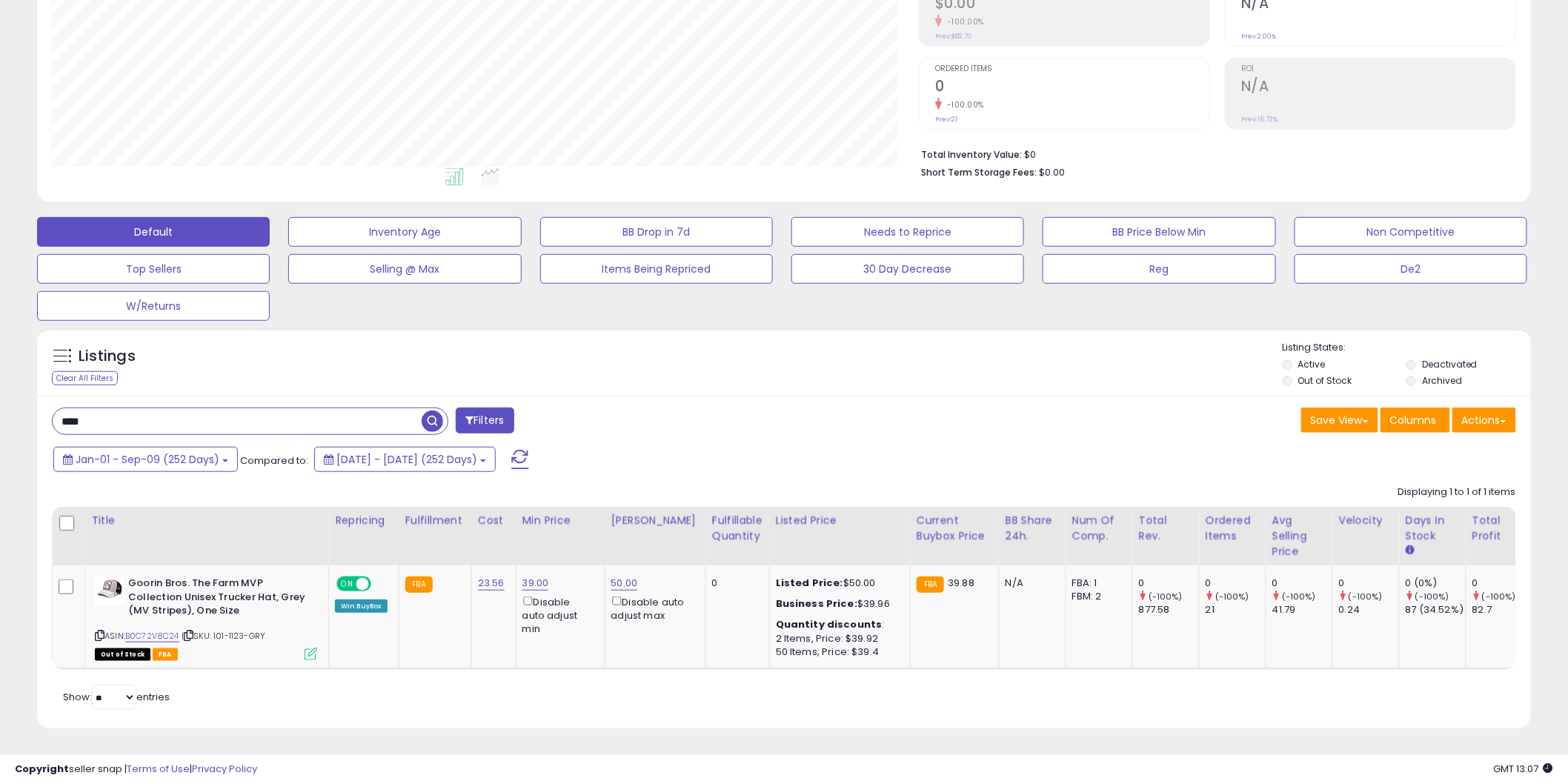
scroll to position [262, 0]
type input "*****"
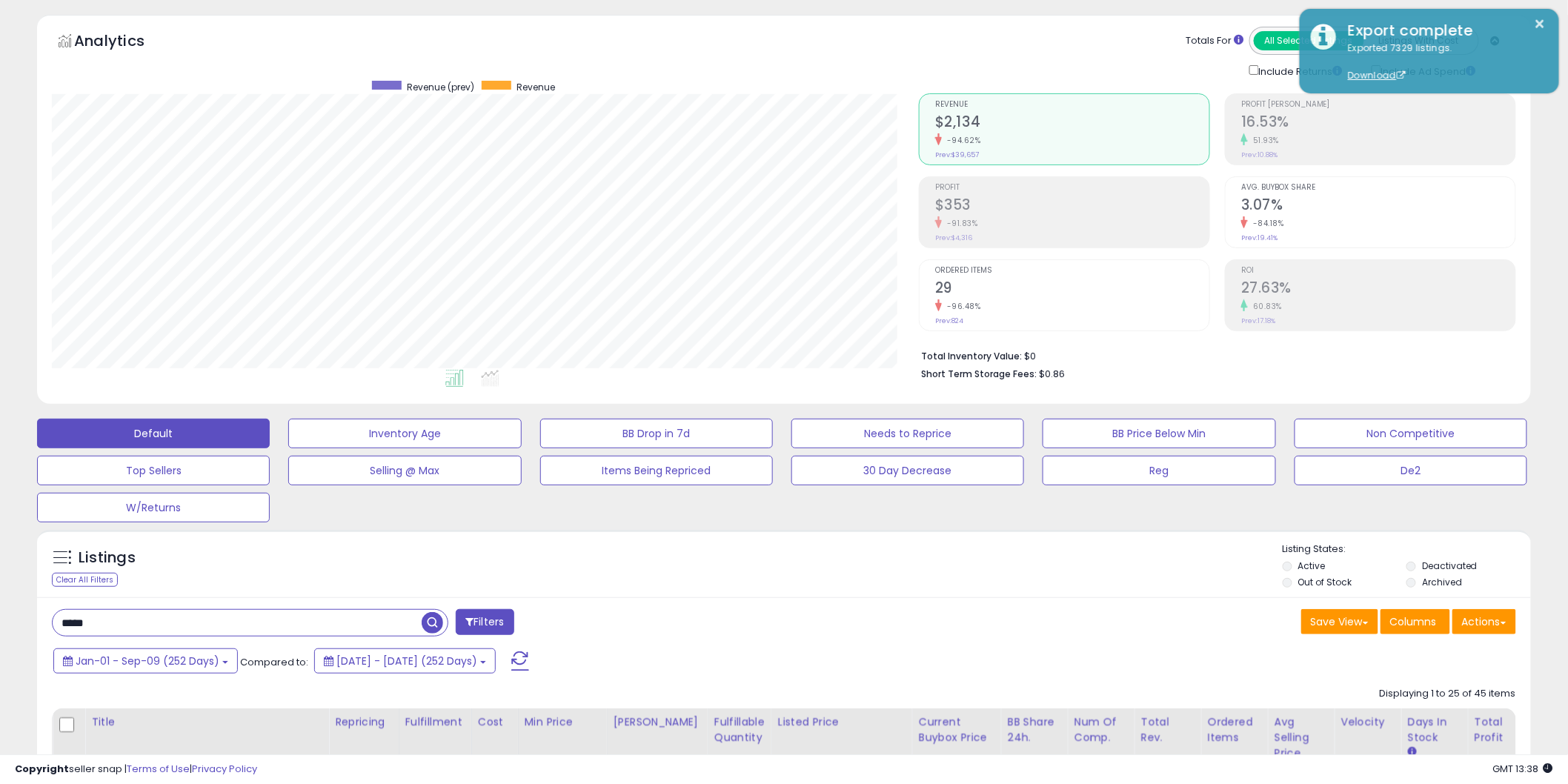
scroll to position [0, 0]
